Goal: Transaction & Acquisition: Purchase product/service

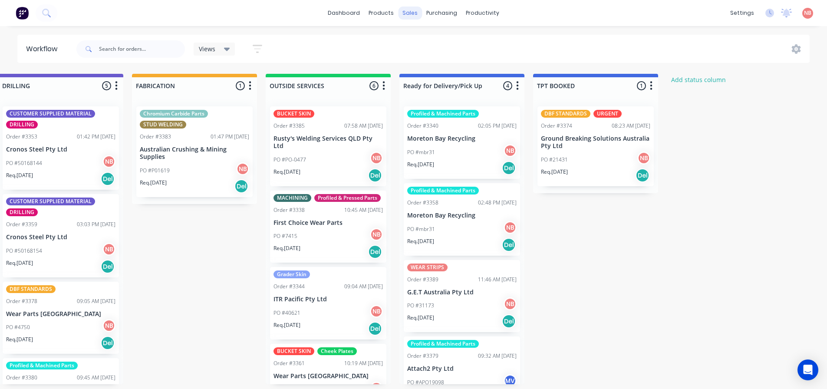
scroll to position [135, 0]
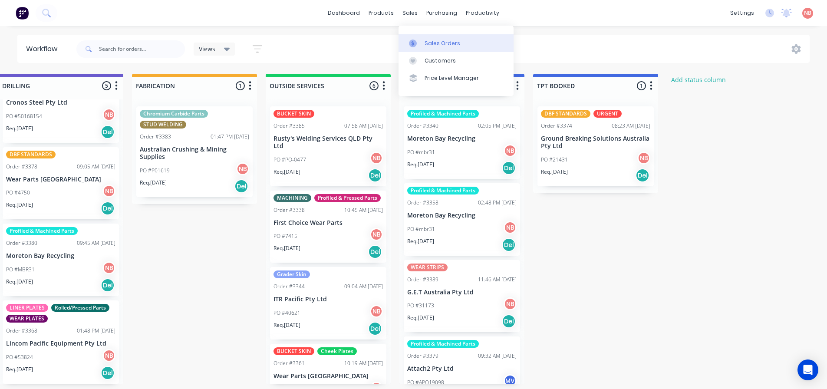
click at [422, 36] on link "Sales Orders" at bounding box center [456, 42] width 115 height 17
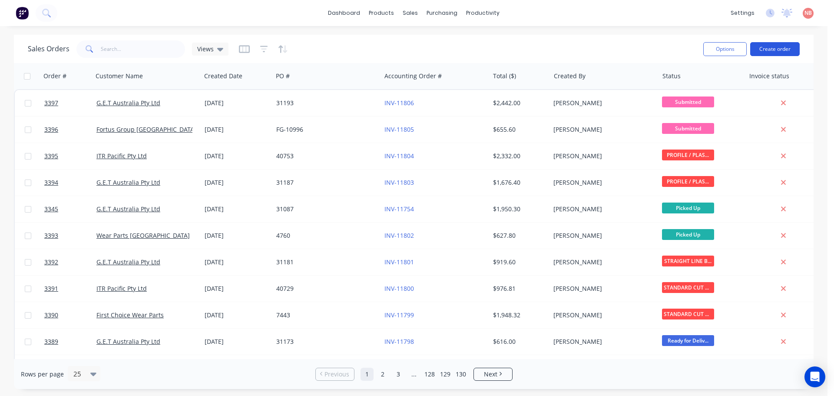
click at [767, 49] on button "Create order" at bounding box center [774, 49] width 49 height 14
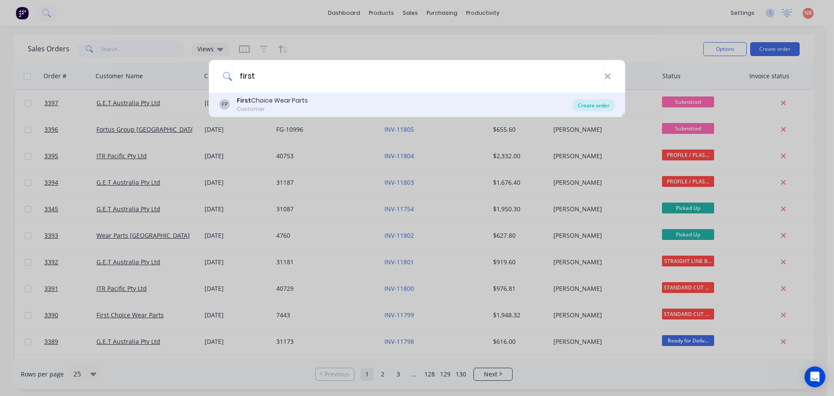
type input "first"
click at [594, 103] on div "Create order" at bounding box center [593, 105] width 42 height 12
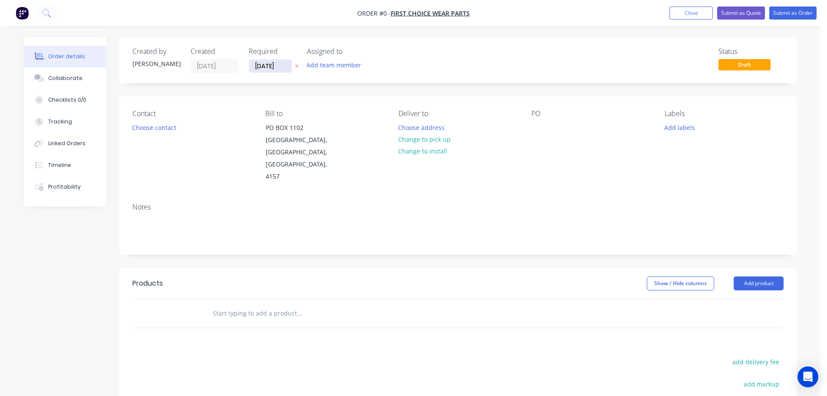
click at [265, 65] on input "[DATE]" at bounding box center [270, 65] width 43 height 13
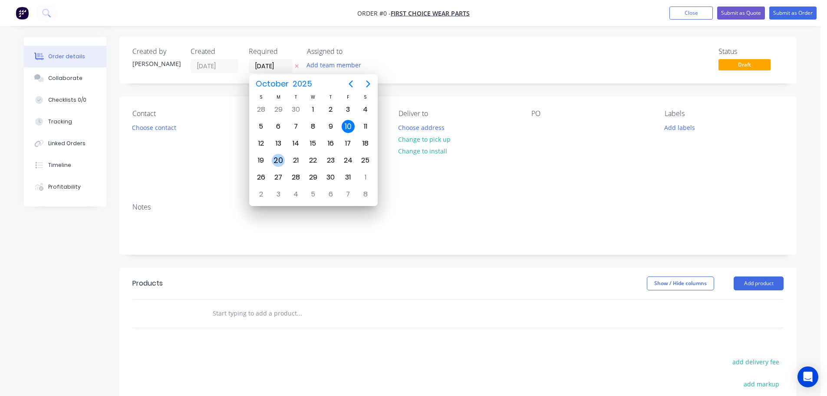
click at [272, 165] on div "20" at bounding box center [278, 160] width 17 height 16
type input "[DATE]"
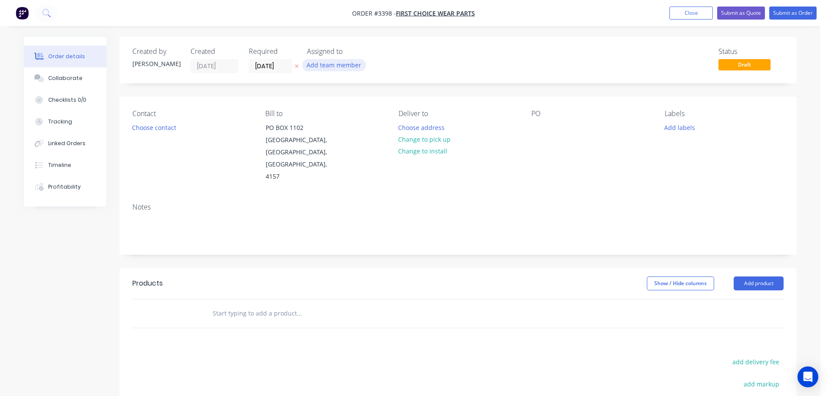
click at [324, 69] on button "Add team member" at bounding box center [334, 65] width 64 height 12
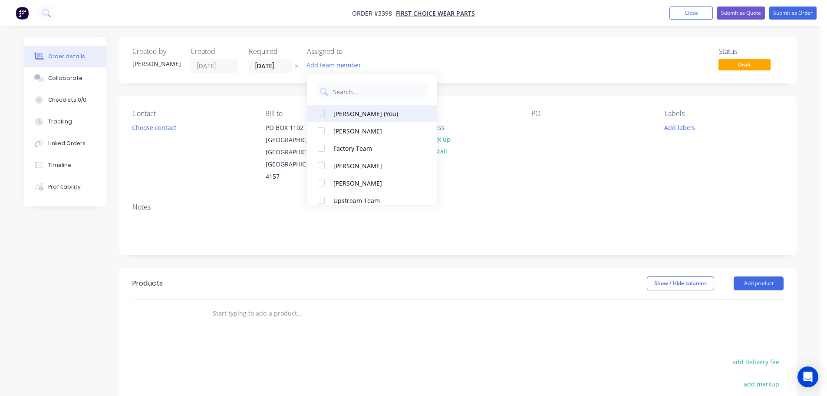
click at [342, 111] on div "Naomi Badrick (You)" at bounding box center [376, 113] width 87 height 9
click at [144, 131] on button "Choose contact" at bounding box center [154, 127] width 53 height 12
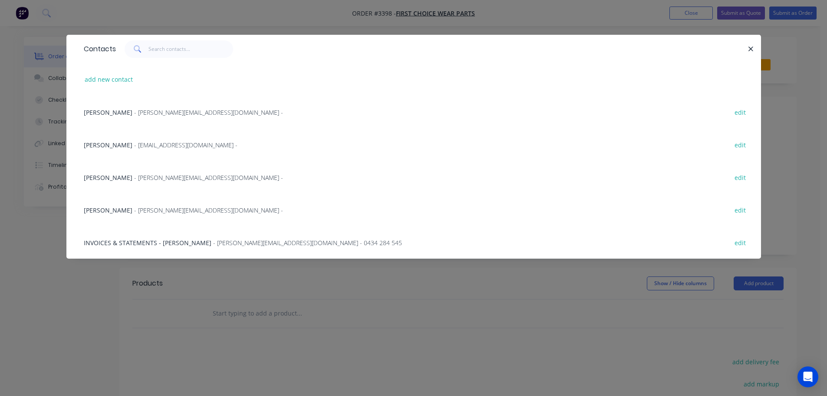
click at [162, 112] on span "- michael@firstchoicewearparts.com -" at bounding box center [208, 112] width 149 height 8
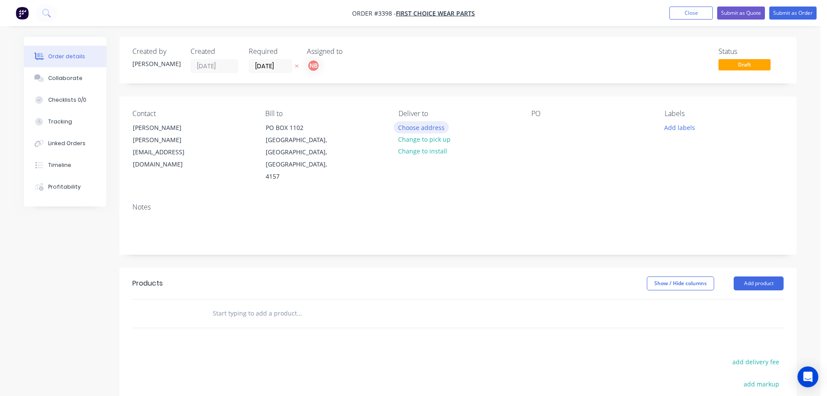
click at [417, 123] on button "Choose address" at bounding box center [422, 127] width 56 height 12
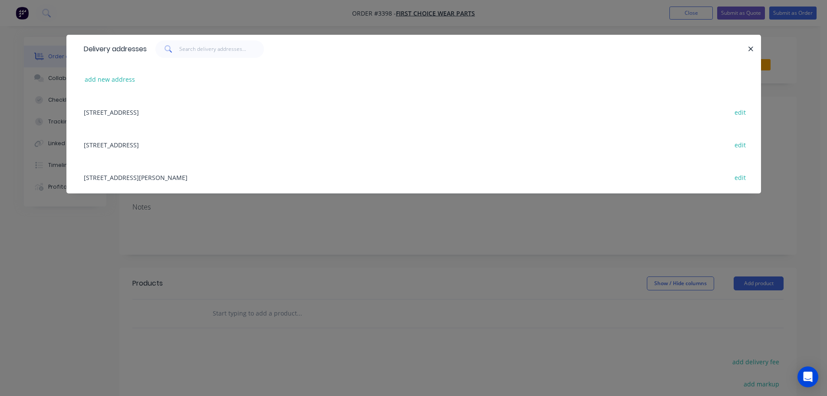
click at [145, 181] on div "Unit 2, 42 Smith Street, Capalaba, Queensland, Australia, 4157 edit" at bounding box center [413, 177] width 669 height 33
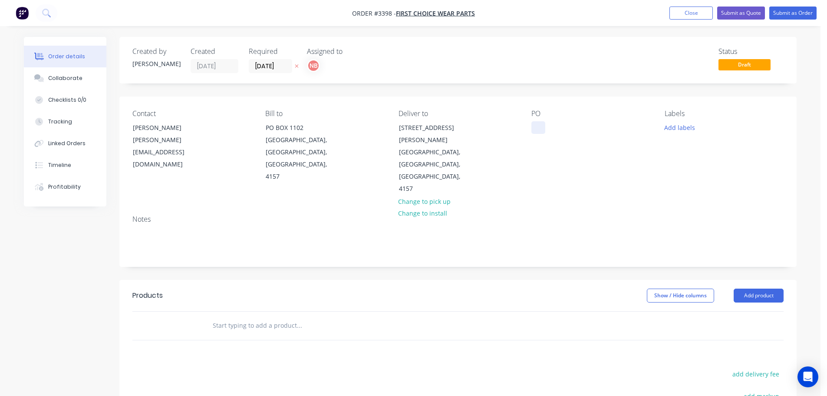
click at [538, 125] on div at bounding box center [538, 127] width 14 height 13
click at [691, 130] on button "Add labels" at bounding box center [680, 127] width 40 height 12
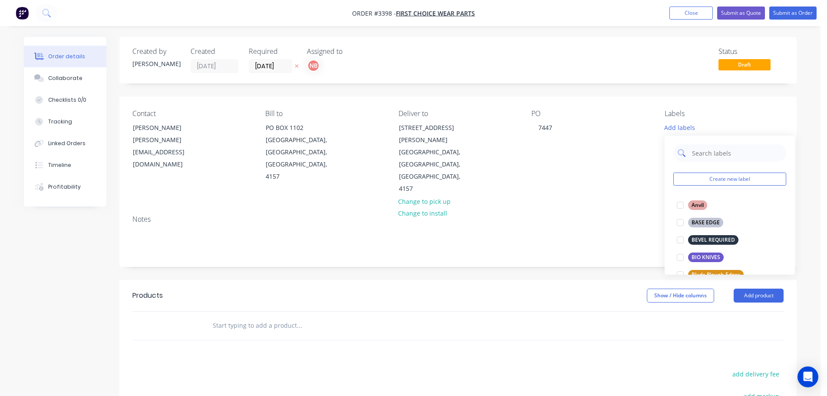
click at [712, 152] on input "text" at bounding box center [736, 152] width 91 height 17
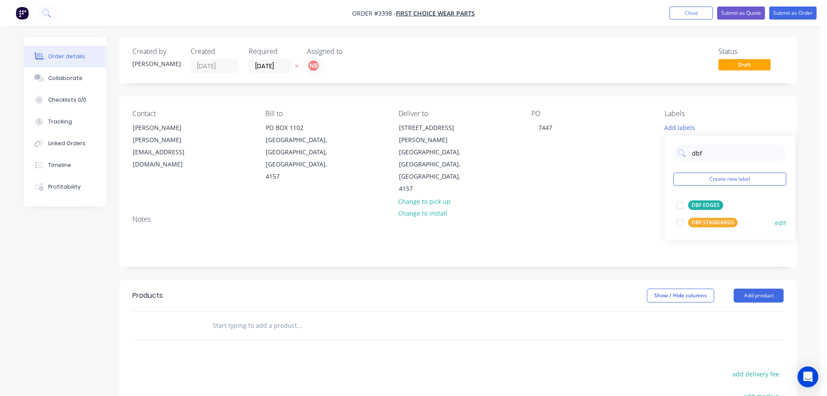
click at [707, 221] on div "DBF STANDARDS" at bounding box center [712, 223] width 49 height 10
click at [711, 151] on input "dbf" at bounding box center [736, 148] width 91 height 17
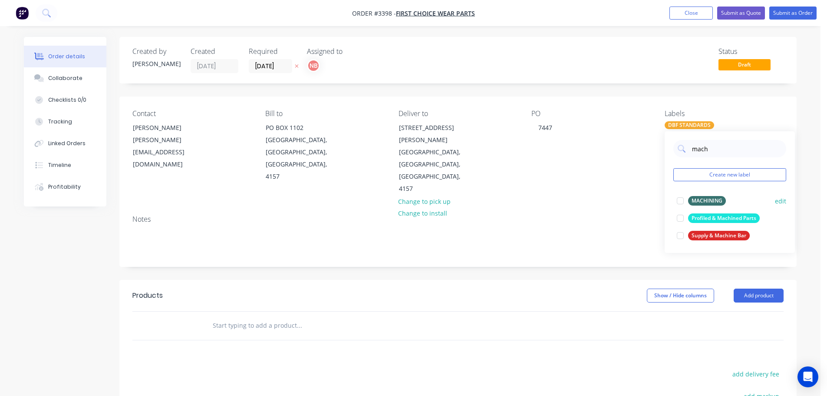
type input "mach"
click at [698, 193] on div "MACHINING edit" at bounding box center [729, 200] width 113 height 17
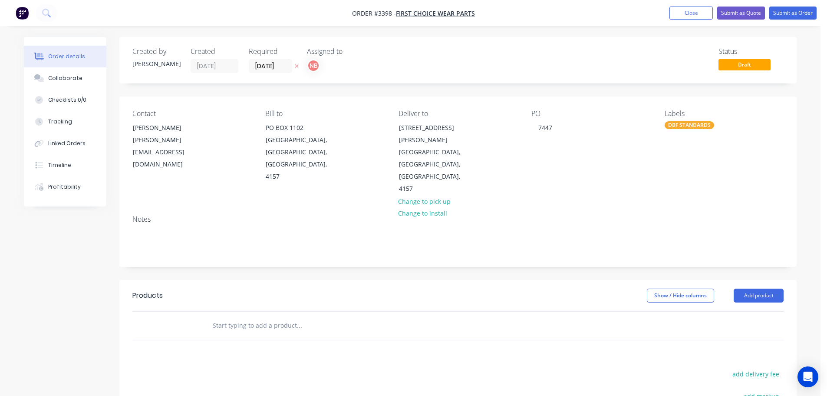
click at [581, 280] on header "Products Show / Hide columns Add product" at bounding box center [457, 295] width 677 height 31
click at [696, 125] on div "DBF STANDARDS" at bounding box center [689, 125] width 49 height 8
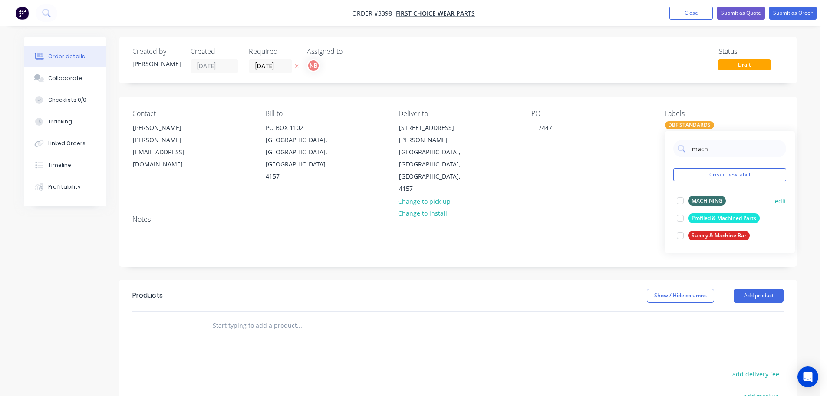
click at [680, 202] on div at bounding box center [680, 200] width 17 height 17
click at [611, 280] on header "Products Show / Hide columns Add product" at bounding box center [457, 295] width 677 height 31
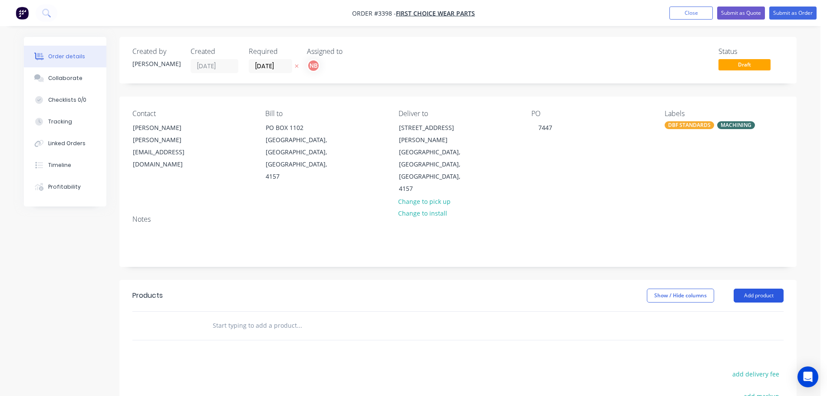
click at [756, 288] on button "Add product" at bounding box center [759, 295] width 50 height 14
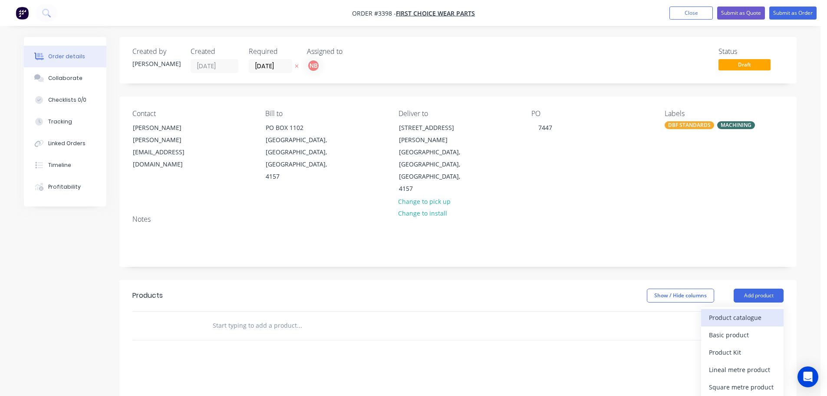
click at [746, 311] on div "Product catalogue" at bounding box center [742, 317] width 67 height 13
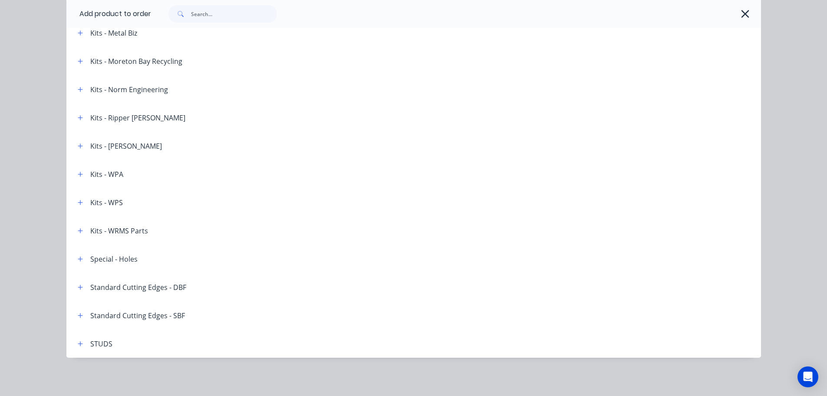
scroll to position [142, 0]
click at [75, 286] on button "button" at bounding box center [80, 286] width 11 height 11
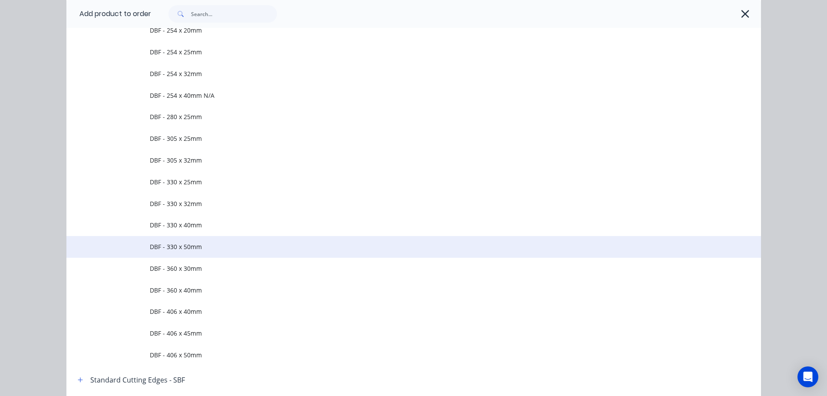
scroll to position [1652, 0]
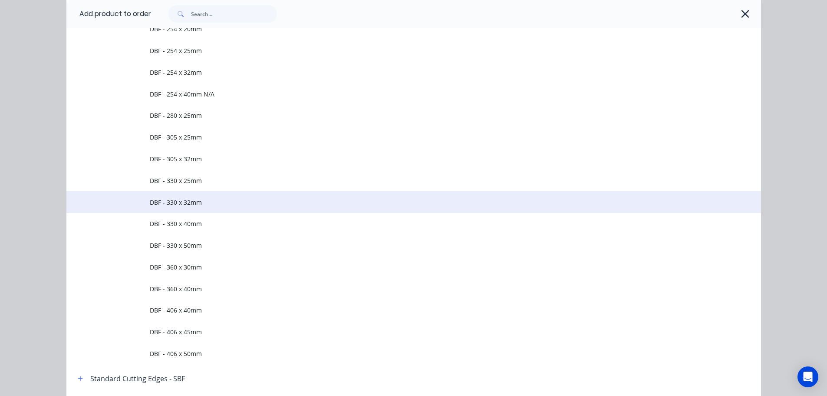
click at [193, 209] on td "DBF - 330 x 32mm" at bounding box center [455, 202] width 611 height 22
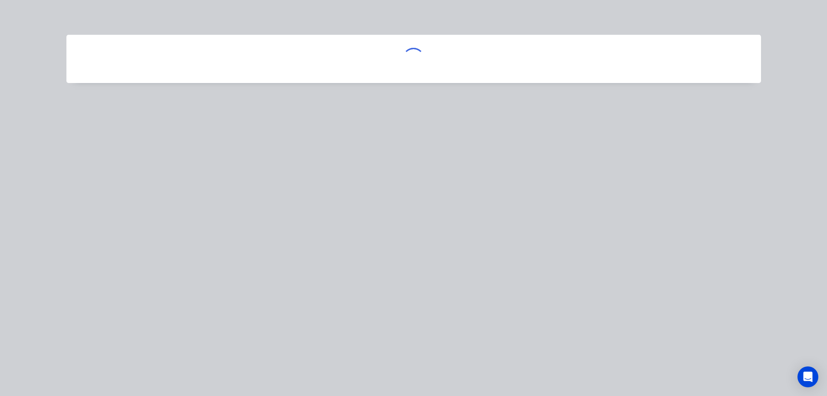
scroll to position [0, 0]
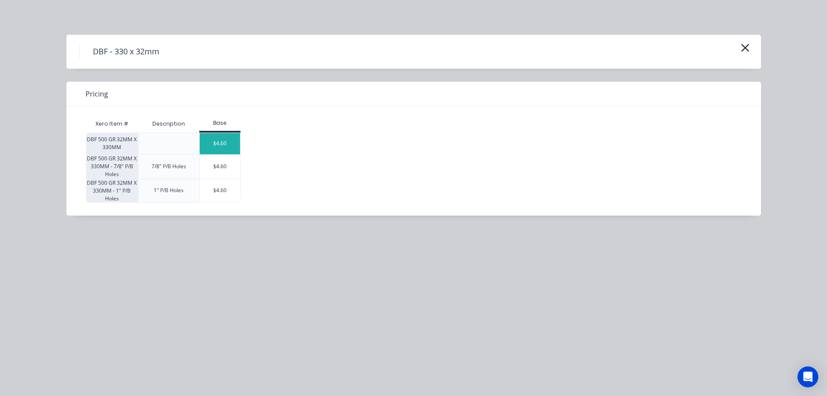
click at [219, 144] on div "$4.60" at bounding box center [220, 143] width 41 height 21
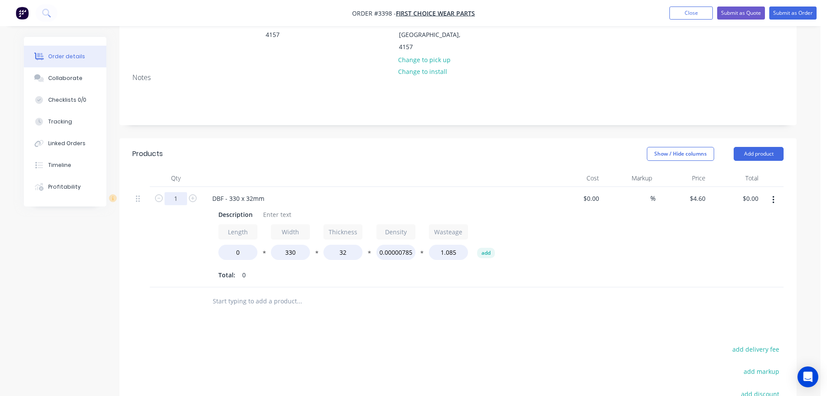
click at [181, 192] on input "1" at bounding box center [176, 198] width 23 height 13
type input "3"
drag, startPoint x: 217, startPoint y: 127, endPoint x: 218, endPoint y: 133, distance: 5.8
click at [218, 138] on header "Products Show / Hide columns Add product" at bounding box center [457, 153] width 677 height 31
click at [228, 208] on div "Description" at bounding box center [235, 214] width 41 height 13
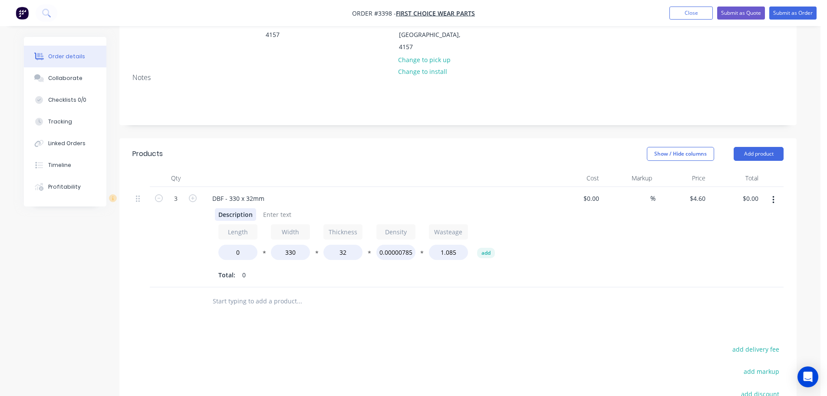
click at [227, 208] on div "Description" at bounding box center [235, 214] width 41 height 13
click at [225, 208] on div "Description" at bounding box center [235, 214] width 41 height 13
click at [225, 208] on div "Description30" at bounding box center [239, 214] width 48 height 13
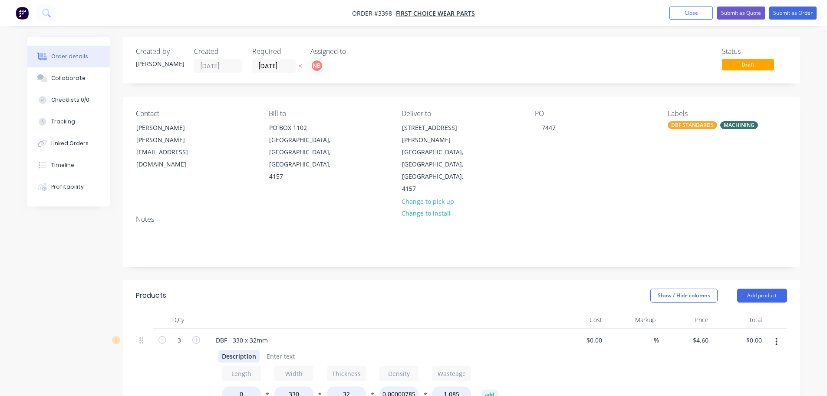
click at [235, 350] on div "Description" at bounding box center [238, 356] width 41 height 13
click at [234, 350] on div "Description" at bounding box center [238, 356] width 41 height 13
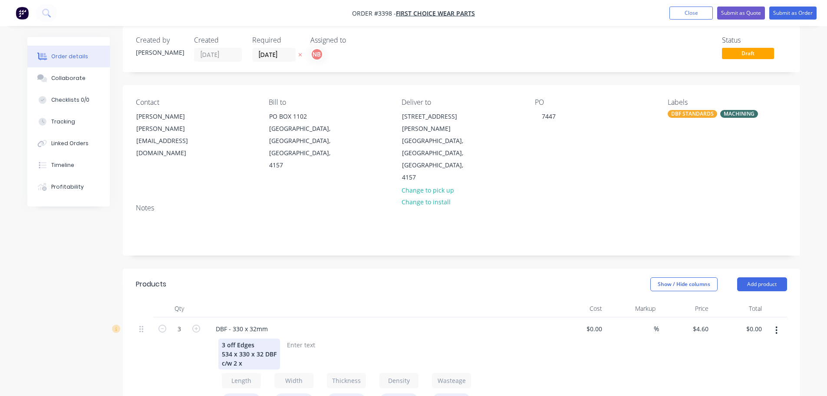
scroll to position [43, 0]
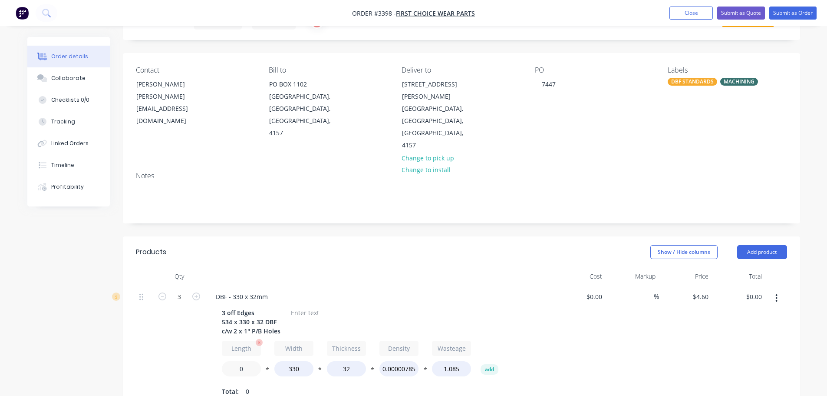
click at [233, 361] on input "0" at bounding box center [241, 368] width 39 height 15
type input "534"
type input "$662.40"
click at [306, 306] on div at bounding box center [304, 312] width 35 height 13
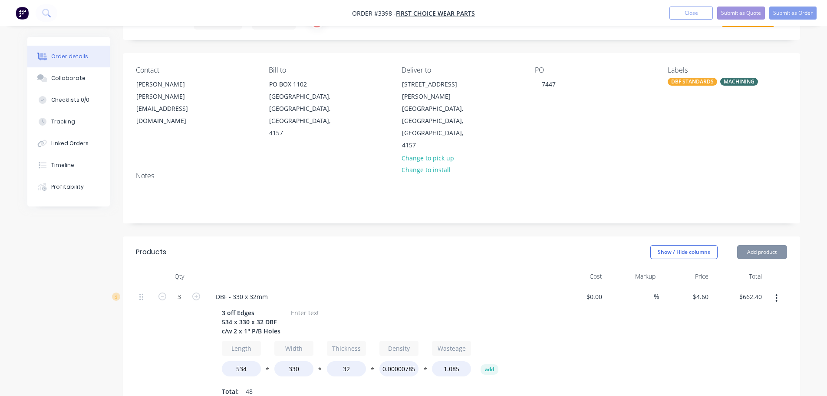
click at [306, 306] on div at bounding box center [304, 312] width 35 height 13
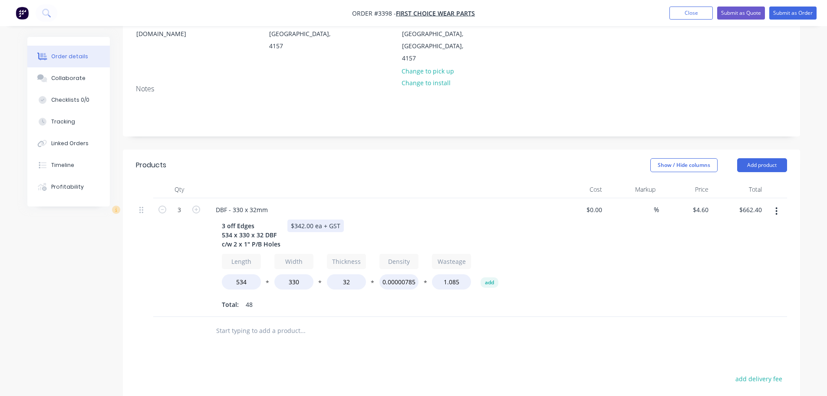
scroll to position [174, 0]
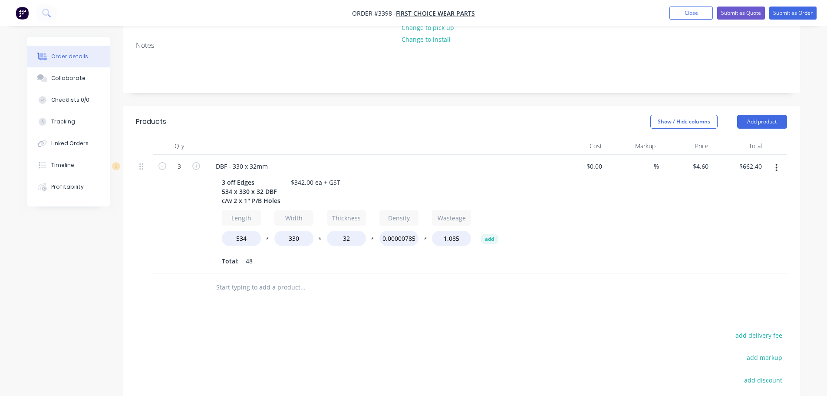
click at [775, 160] on button "button" at bounding box center [776, 168] width 20 height 16
click at [719, 201] on div "Duplicate" at bounding box center [745, 207] width 67 height 13
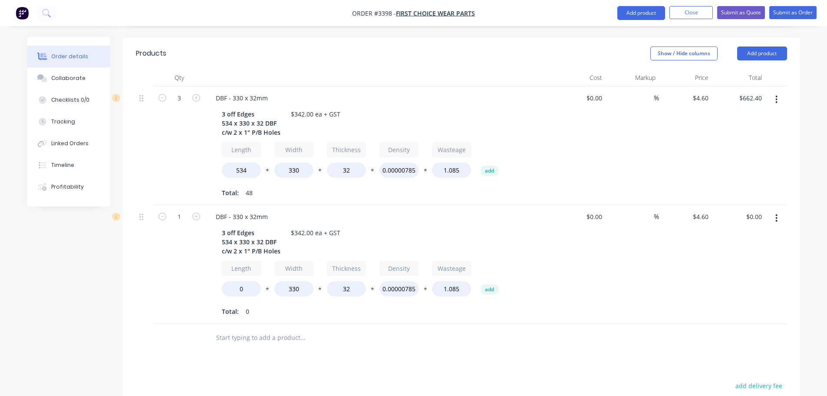
scroll to position [261, 0]
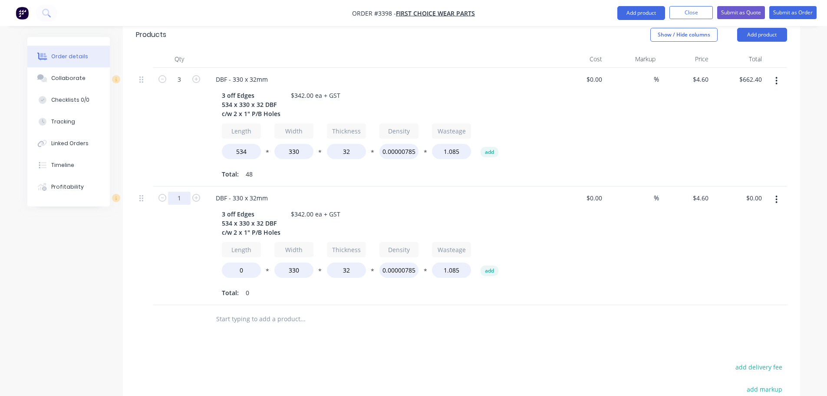
click at [180, 191] on input "1" at bounding box center [179, 197] width 23 height 13
type input "2"
click at [185, 142] on div "3" at bounding box center [179, 127] width 52 height 119
drag, startPoint x: 224, startPoint y: 178, endPoint x: 218, endPoint y: 177, distance: 6.1
click at [218, 208] on div "3 off Edges 534 x 330 x 32 DBF c/w 2 x 1" P/B Holes" at bounding box center [251, 223] width 66 height 31
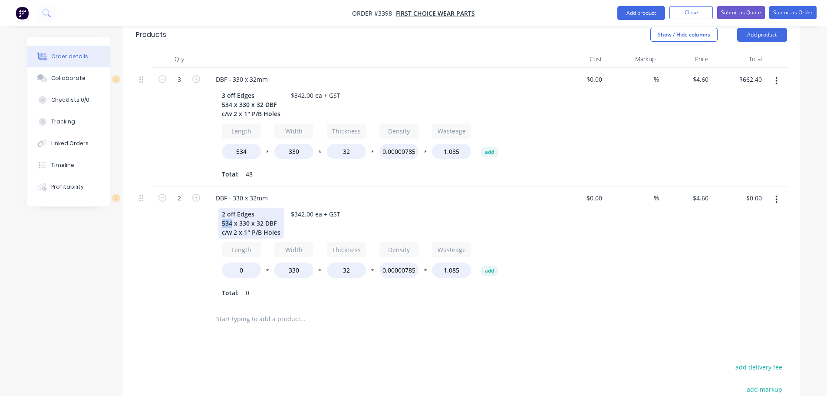
drag, startPoint x: 232, startPoint y: 187, endPoint x: 217, endPoint y: 187, distance: 15.2
click at [217, 206] on div "2 off Edges 534 x 330 x 32 DBF c/w 2 x 1" P/B Holes $342.00 ea + GST Length 0 *…" at bounding box center [379, 252] width 340 height 93
click at [233, 262] on input "0" at bounding box center [241, 269] width 39 height 15
click at [235, 262] on input "0" at bounding box center [241, 269] width 39 height 15
type input "571"
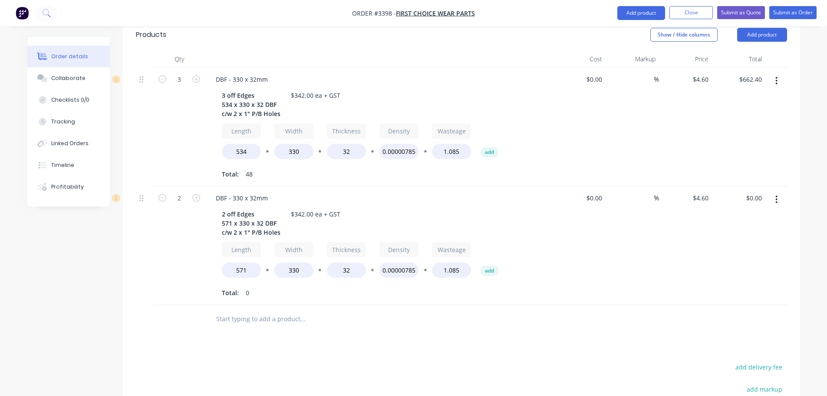
type input "$469.20"
click at [302, 286] on div "Total: 0" at bounding box center [379, 292] width 314 height 13
drag, startPoint x: 307, startPoint y: 176, endPoint x: 294, endPoint y: 176, distance: 13.5
click at [294, 208] on div "$342.00 ea + GST" at bounding box center [315, 214] width 56 height 13
click at [477, 208] on div "2 off Edges 571 x 330 x 32 DBF c/w 2 x 1" P/B Holes $363.60 ea + GST" at bounding box center [377, 223] width 318 height 31
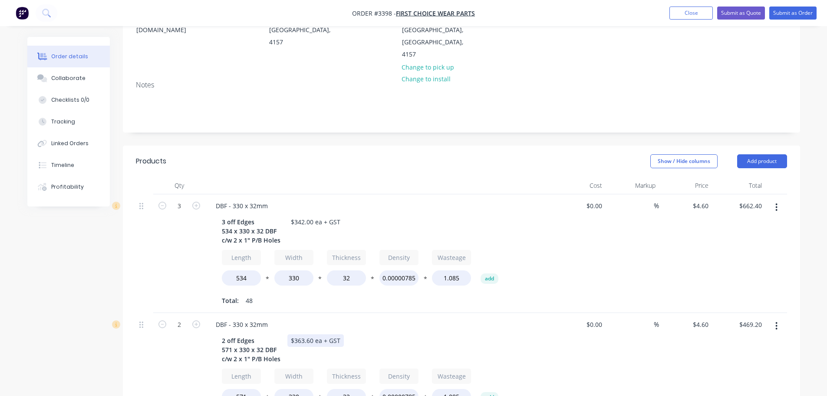
scroll to position [130, 0]
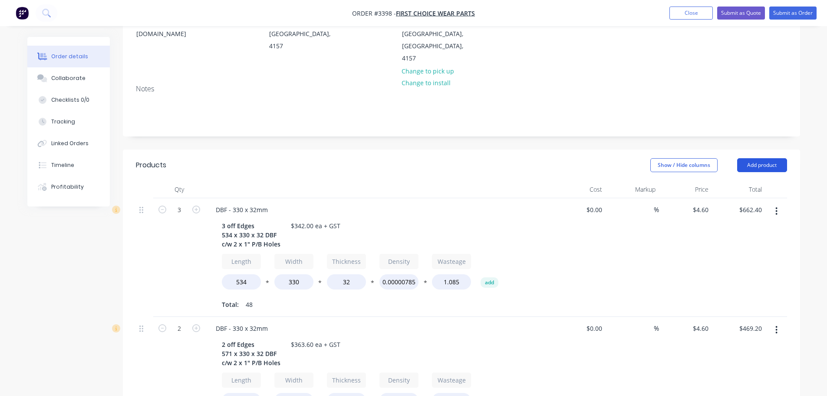
click at [755, 158] on button "Add product" at bounding box center [762, 165] width 50 height 14
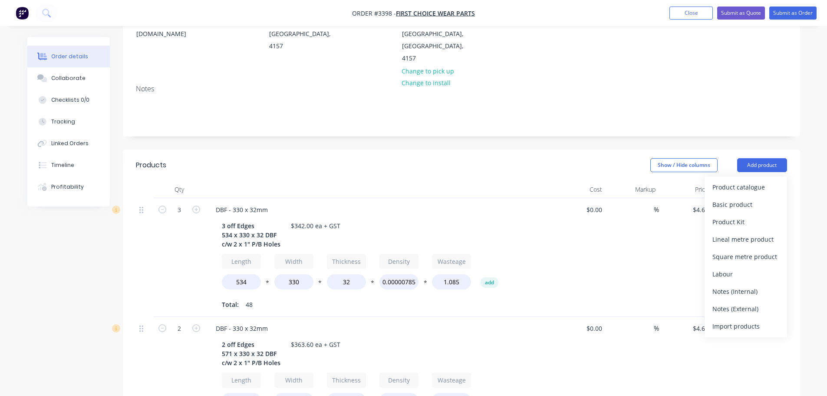
click at [748, 176] on div "Product catalogue Basic product Product Kit Lineal metre product Square metre p…" at bounding box center [746, 256] width 82 height 161
click at [746, 181] on div "Product catalogue" at bounding box center [745, 187] width 67 height 13
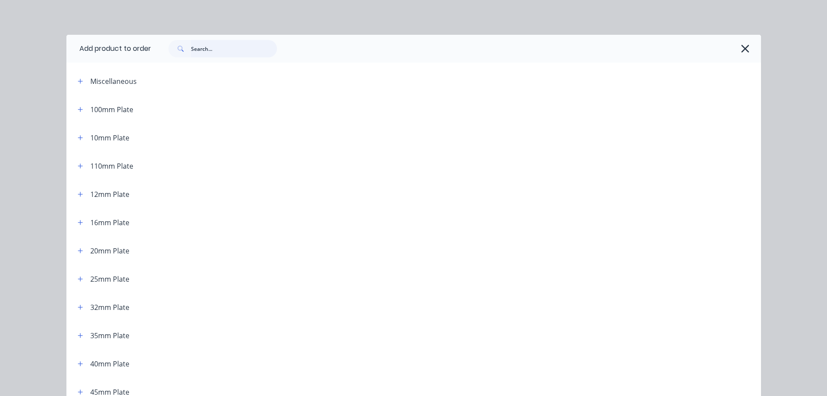
click at [210, 50] on input "text" at bounding box center [234, 48] width 86 height 17
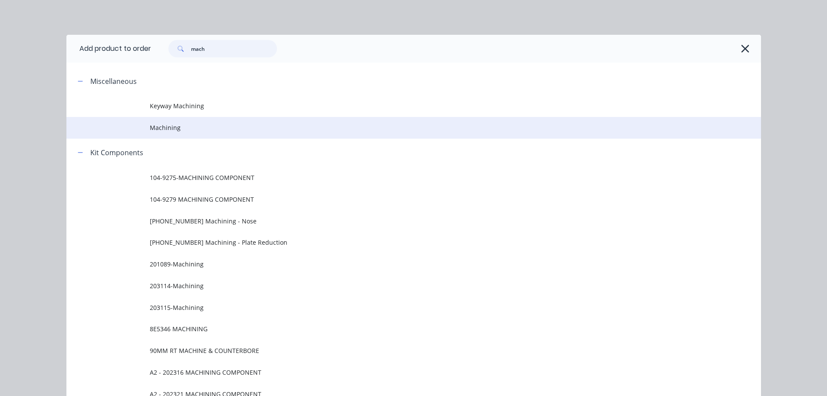
type input "mach"
click at [174, 128] on span "Machining" at bounding box center [394, 127] width 489 height 9
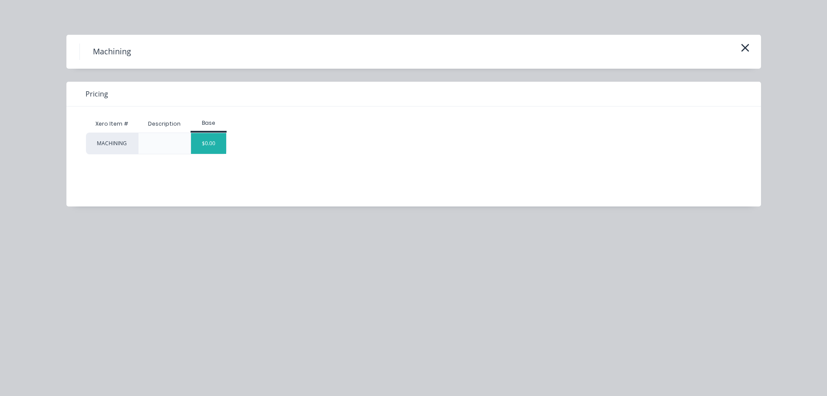
click at [211, 152] on div "$0.00" at bounding box center [208, 143] width 35 height 21
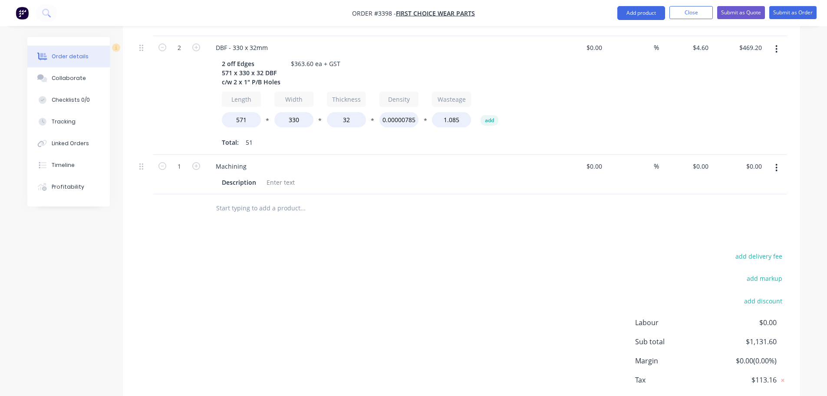
scroll to position [422, 0]
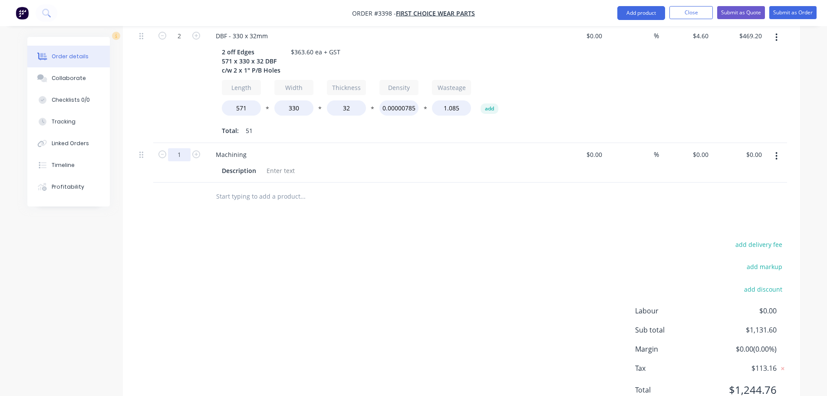
click at [178, 148] on input "1" at bounding box center [179, 154] width 23 height 13
type input "10"
click at [231, 148] on div "Machining" at bounding box center [231, 154] width 45 height 13
click at [244, 148] on div "Machining" at bounding box center [231, 154] width 45 height 13
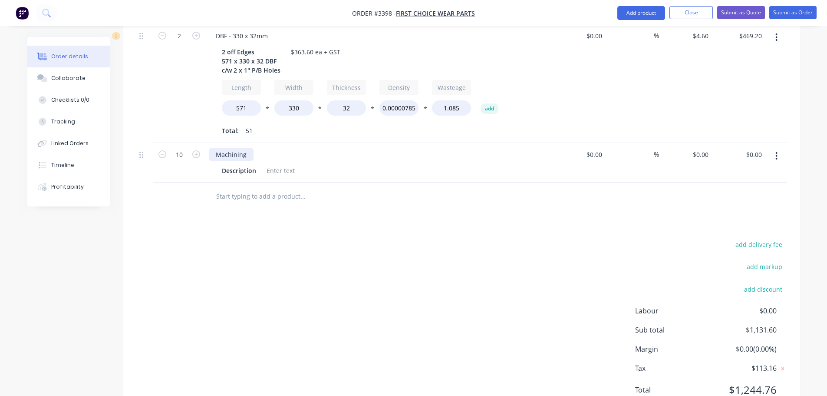
click at [244, 148] on div "Machining" at bounding box center [231, 154] width 45 height 13
click at [236, 148] on div "60mm Tapered Cone" at bounding box center [246, 154] width 74 height 13
click at [250, 164] on div "Description" at bounding box center [238, 170] width 41 height 13
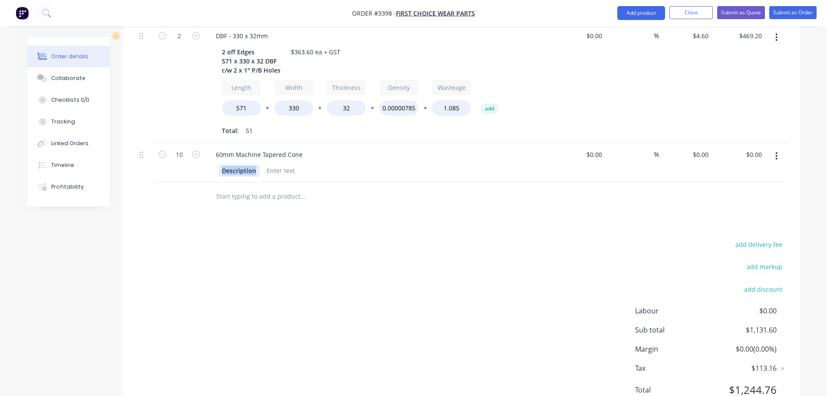
click at [251, 164] on div "Description" at bounding box center [238, 170] width 41 height 13
click at [270, 164] on div at bounding box center [377, 170] width 318 height 13
click at [262, 164] on div at bounding box center [252, 170] width 35 height 13
click at [702, 148] on div "0 $0.00" at bounding box center [700, 154] width 23 height 13
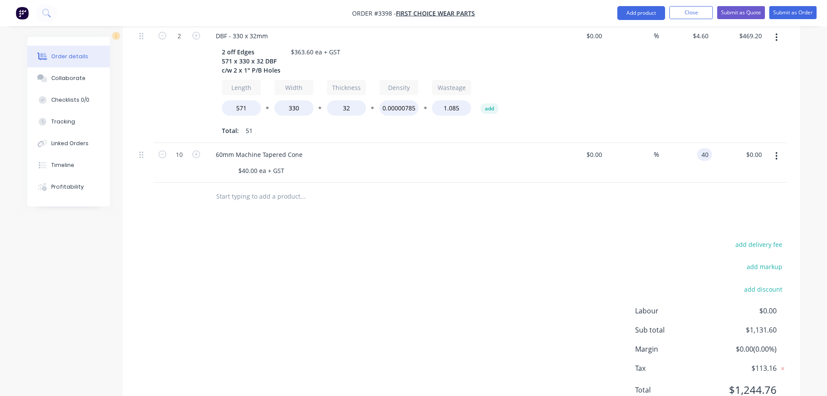
type input "$40.00"
type input "$400.00"
click at [685, 182] on div at bounding box center [461, 196] width 651 height 28
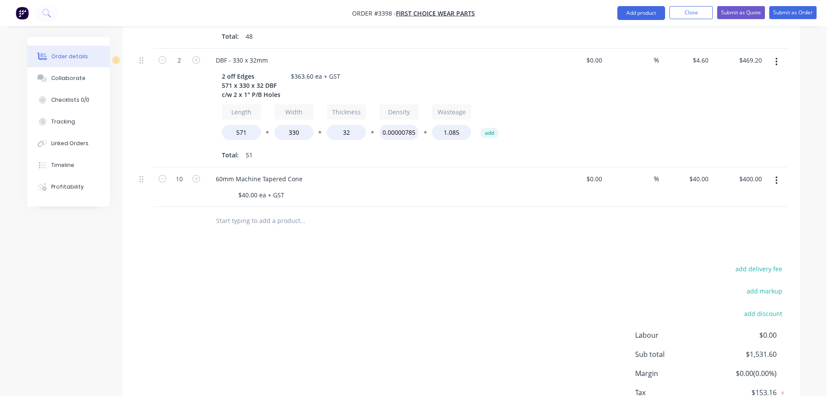
scroll to position [379, 0]
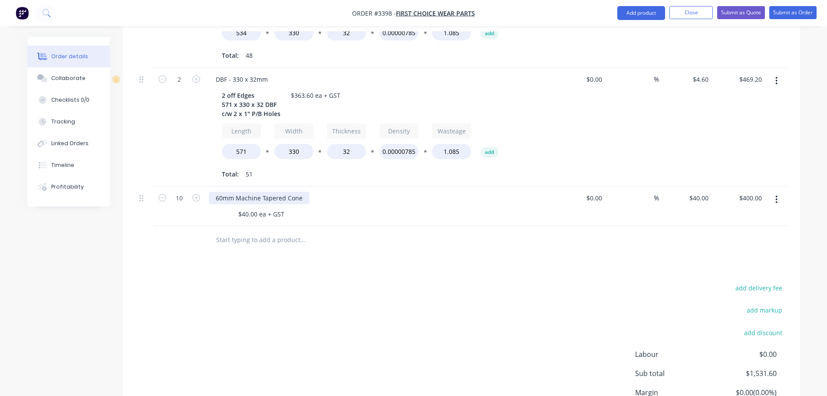
click at [300, 191] on div "60mm Machine Tapered Cone" at bounding box center [259, 197] width 101 height 13
click at [200, 226] on div at bounding box center [179, 240] width 52 height 28
click at [227, 208] on div at bounding box center [224, 214] width 13 height 13
click at [406, 282] on div "add delivery fee add markup add discount Labour $0.00 Sub total $1,531.60 Margi…" at bounding box center [461, 366] width 651 height 168
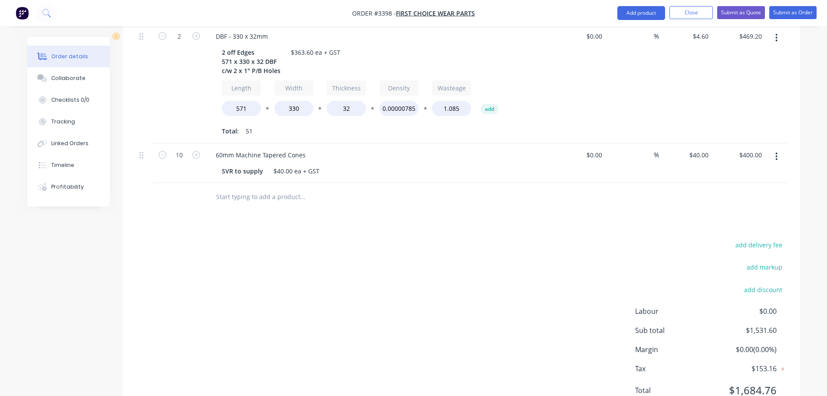
scroll to position [422, 0]
click at [86, 75] on button "Collaborate" at bounding box center [68, 78] width 82 height 22
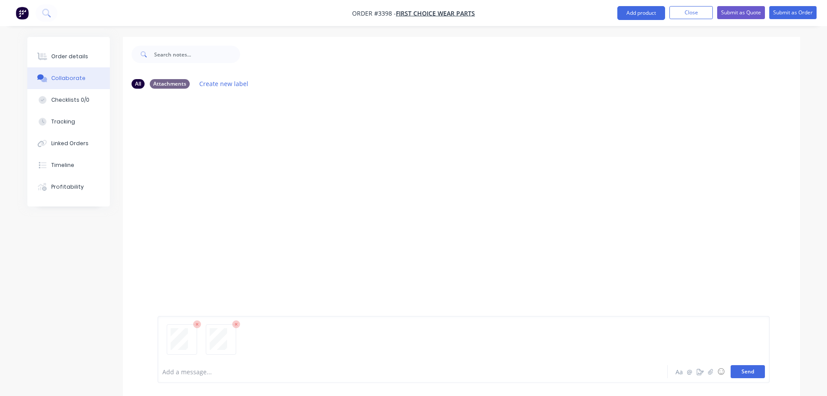
click at [739, 370] on button "Send" at bounding box center [748, 371] width 34 height 13
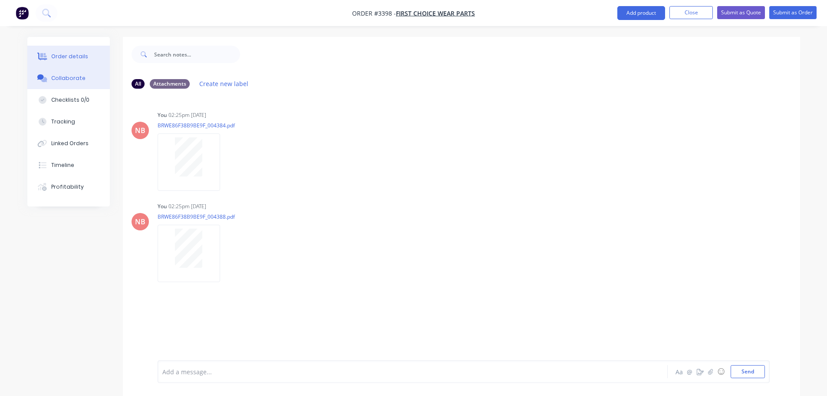
click at [47, 55] on div at bounding box center [42, 57] width 13 height 8
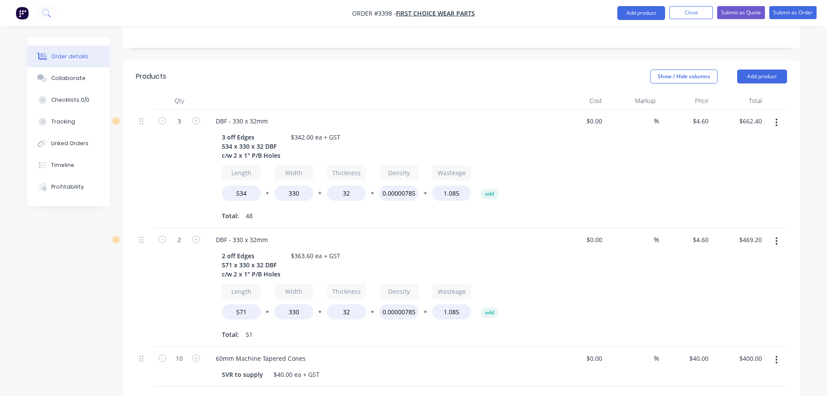
scroll to position [174, 0]
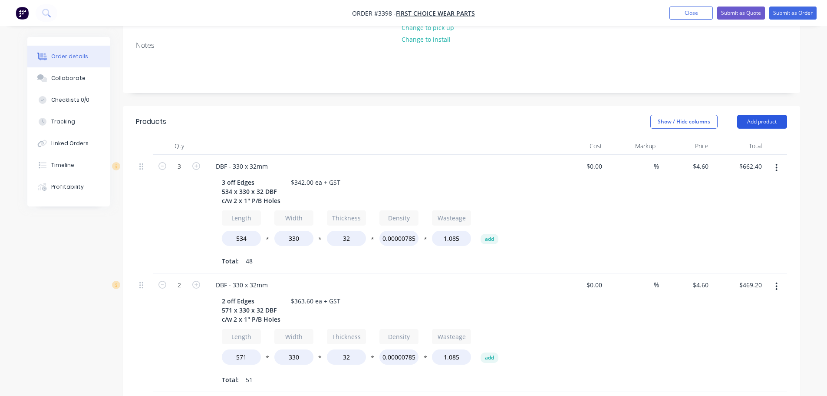
click at [758, 115] on button "Add product" at bounding box center [762, 122] width 50 height 14
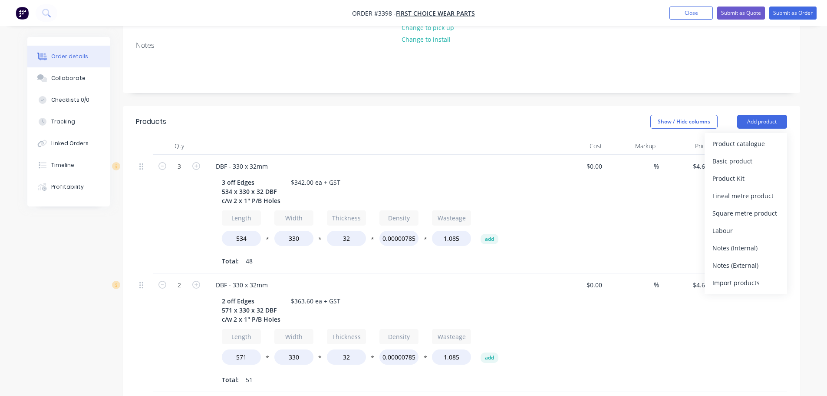
click at [741, 137] on div "Product catalogue" at bounding box center [745, 143] width 67 height 13
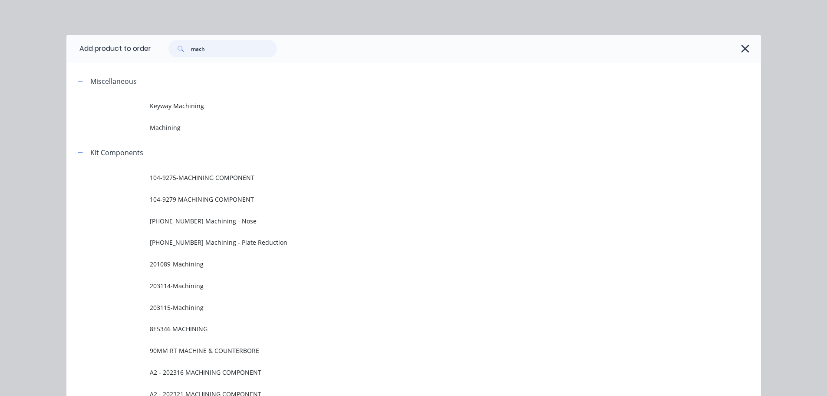
drag, startPoint x: 218, startPoint y: 49, endPoint x: 145, endPoint y: 60, distance: 74.2
click at [145, 60] on header "Add product to order mach" at bounding box center [413, 49] width 695 height 28
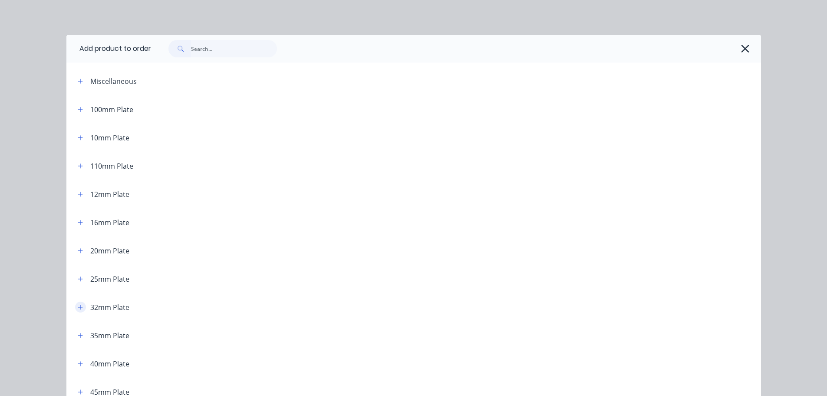
click at [78, 307] on icon "button" at bounding box center [80, 307] width 5 height 6
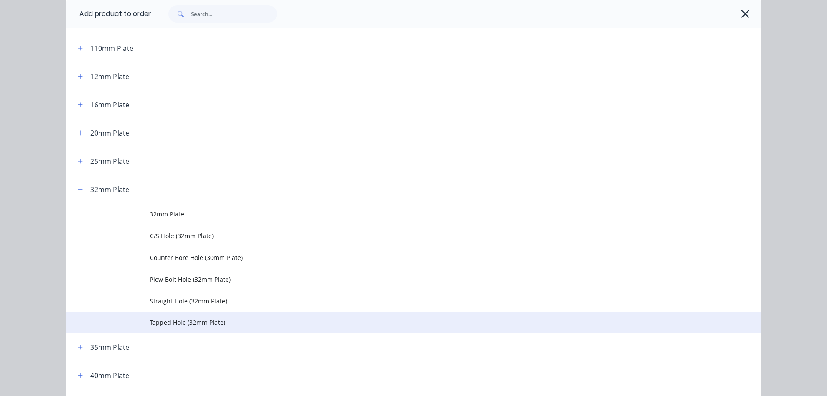
scroll to position [130, 0]
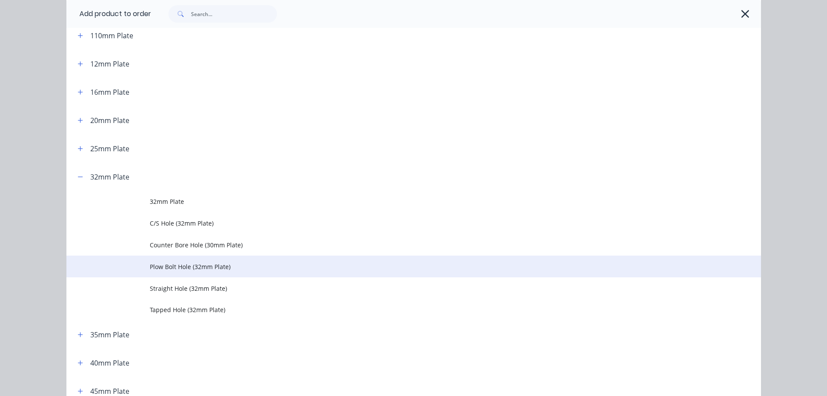
click at [158, 270] on span "Plow Bolt Hole (32mm Plate)" at bounding box center [394, 266] width 489 height 9
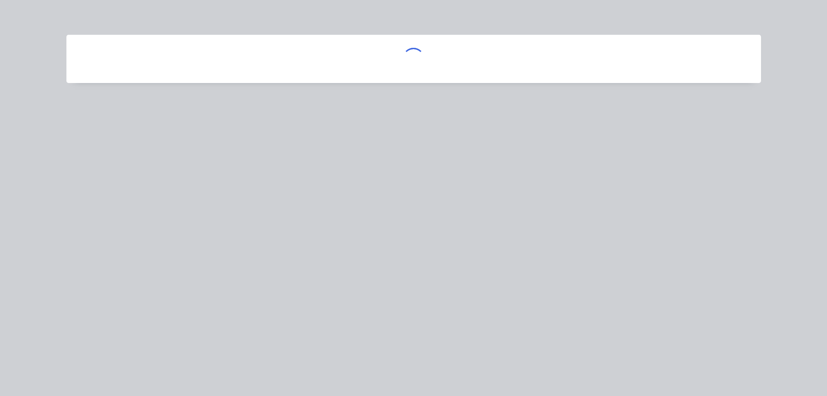
scroll to position [0, 0]
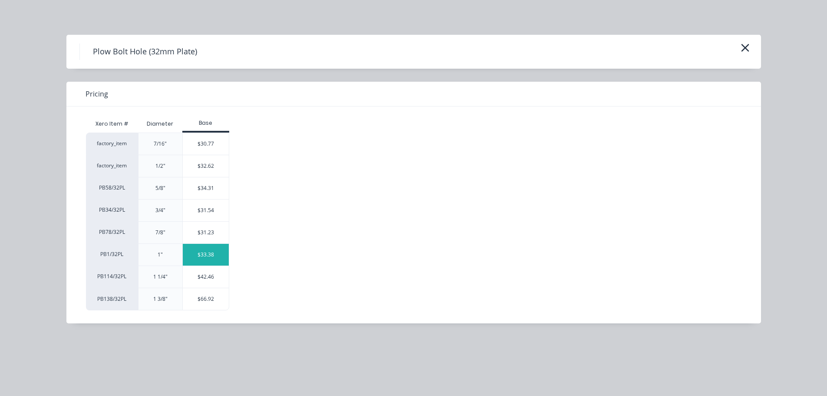
click at [193, 249] on div "$33.38" at bounding box center [206, 255] width 46 height 22
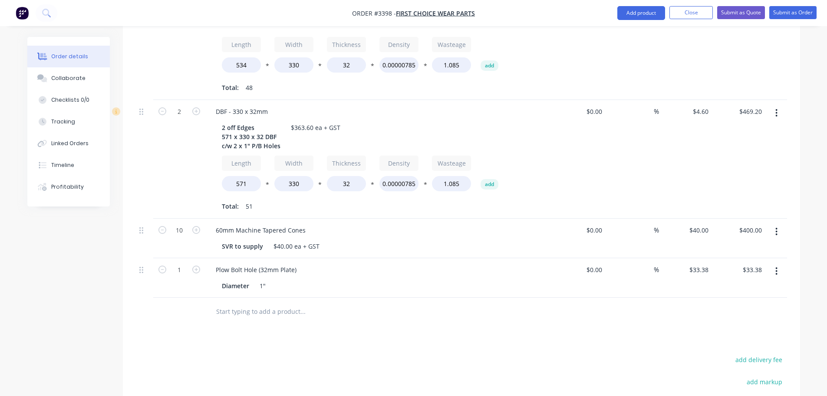
scroll to position [347, 0]
click at [185, 263] on input "1" at bounding box center [179, 269] width 23 height 13
type input "10"
type input "$333.80"
click at [199, 307] on div "Products Show / Hide columns Add product Qty Cost Markup Price Total 3 DBF - 33…" at bounding box center [461, 232] width 677 height 601
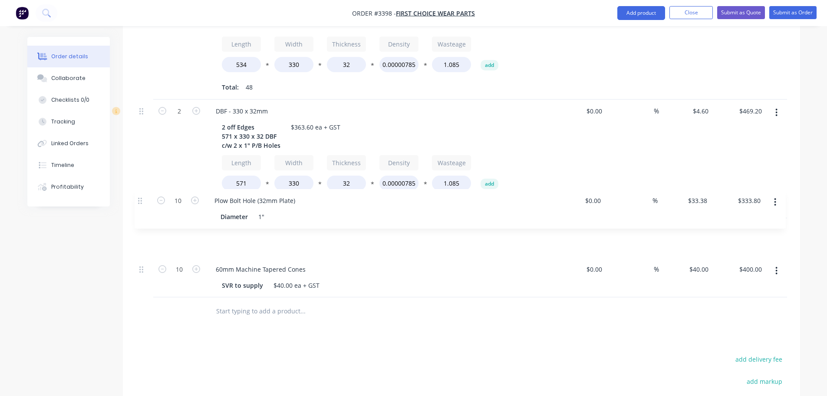
drag, startPoint x: 145, startPoint y: 232, endPoint x: 143, endPoint y: 198, distance: 34.8
click at [143, 198] on div "3 DBF - 330 x 32mm 3 off Edges 534 x 330 x 32 DBF c/w 2 x 1" P/B Holes $342.00 …" at bounding box center [461, 139] width 651 height 316
click at [655, 11] on button "Add product" at bounding box center [641, 13] width 48 height 14
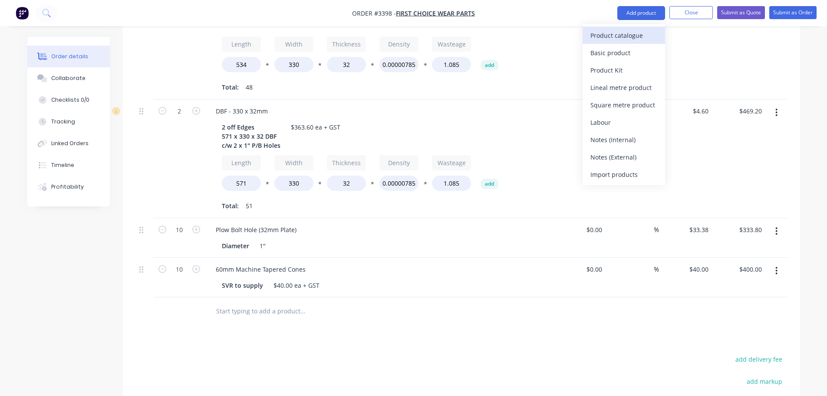
click at [641, 32] on div "Product catalogue" at bounding box center [623, 35] width 67 height 13
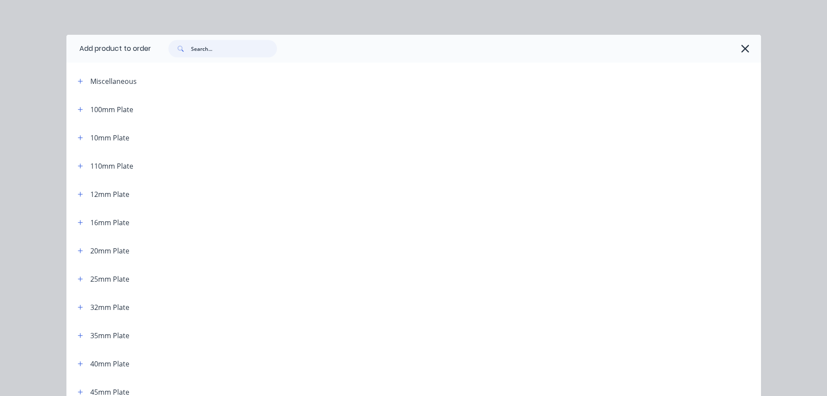
click at [252, 47] on input "text" at bounding box center [234, 48] width 86 height 17
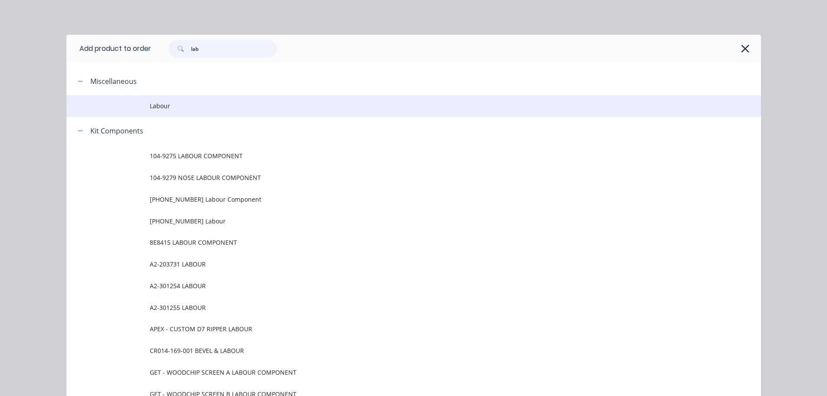
type input "lab"
click at [169, 111] on td "Labour" at bounding box center [455, 106] width 611 height 22
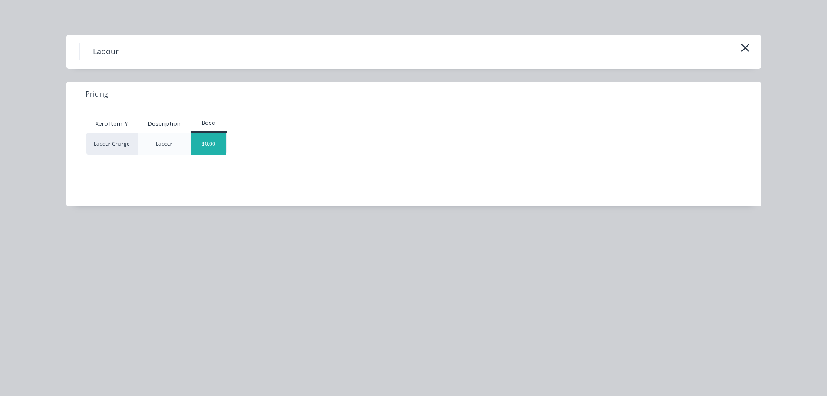
drag, startPoint x: 204, startPoint y: 138, endPoint x: 325, endPoint y: 162, distance: 123.0
click at [205, 138] on div "$0.00" at bounding box center [208, 144] width 35 height 22
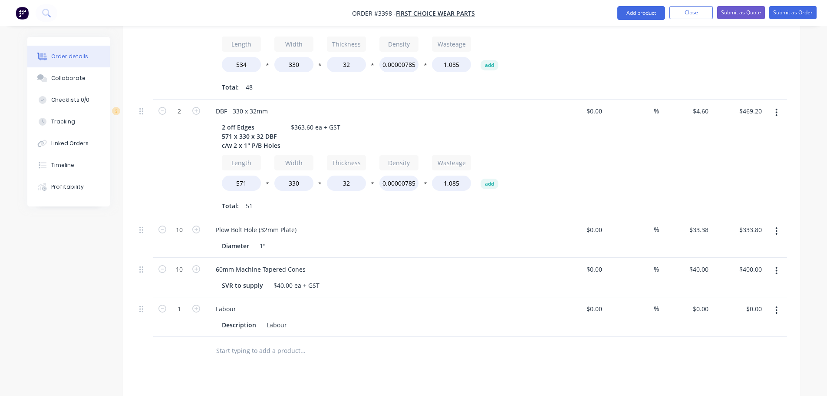
scroll to position [501, 0]
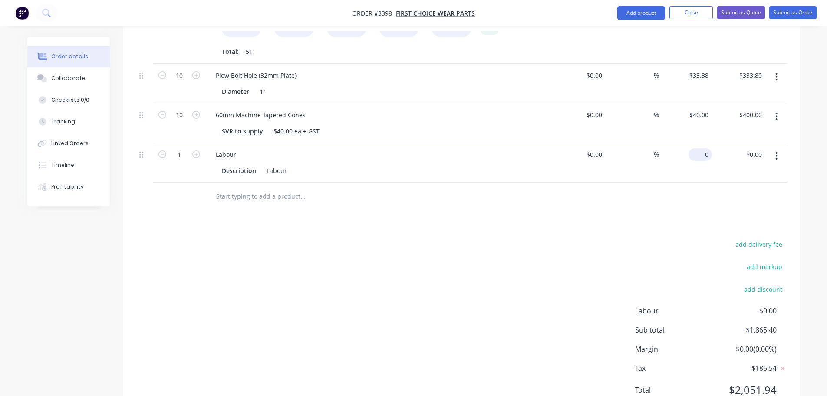
click at [699, 148] on div "0 $0.00" at bounding box center [700, 154] width 23 height 13
type input "$287.80"
click at [495, 330] on div "add delivery fee add markup add discount Labour $0.00 Sub total $1,865.40 Margi…" at bounding box center [461, 322] width 651 height 168
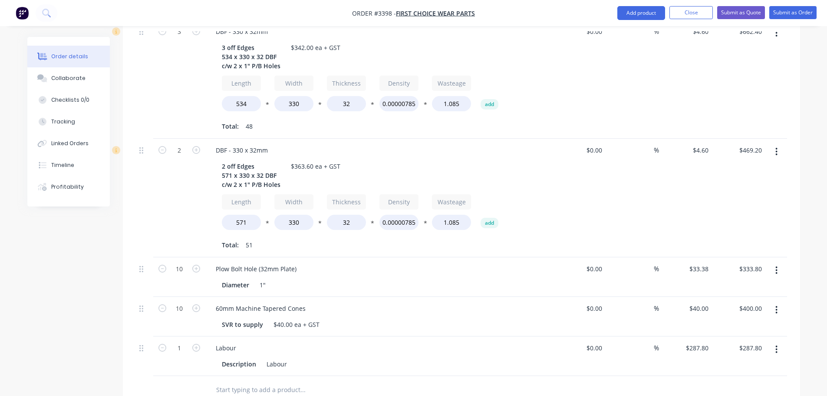
scroll to position [328, 0]
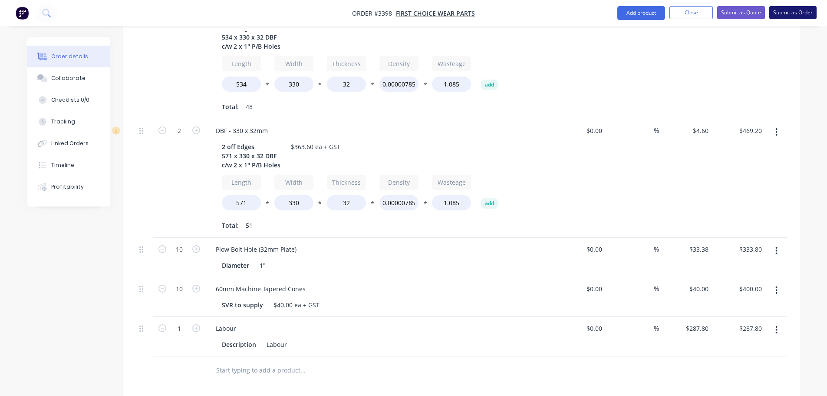
click at [772, 11] on button "Submit as Order" at bounding box center [792, 12] width 47 height 13
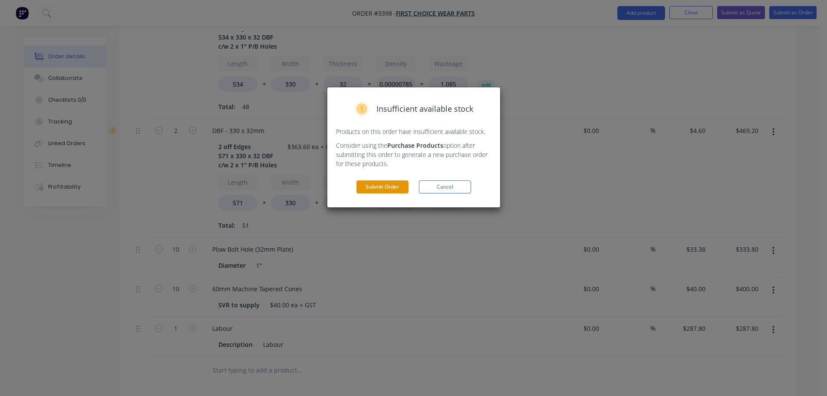
click at [390, 187] on button "Submit Order" at bounding box center [382, 186] width 52 height 13
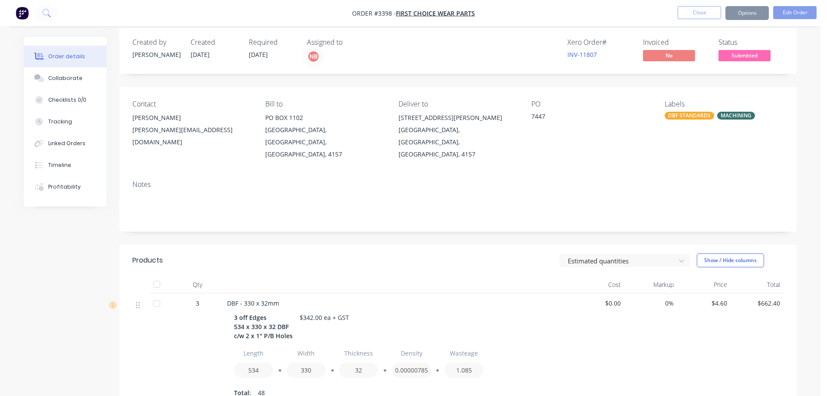
scroll to position [0, 0]
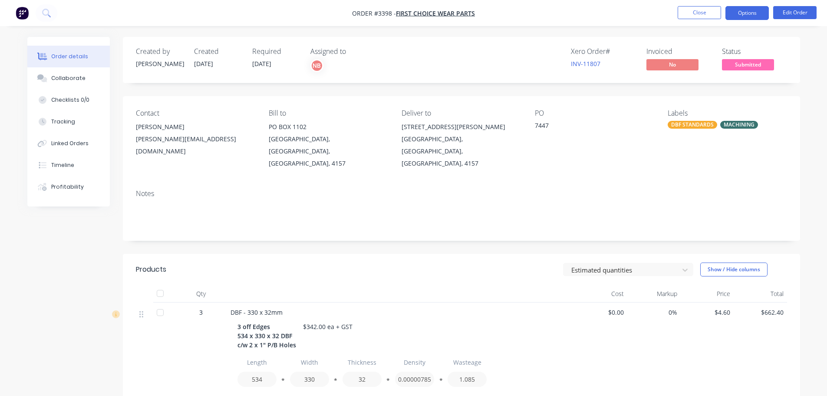
click at [742, 13] on button "Options" at bounding box center [747, 13] width 43 height 14
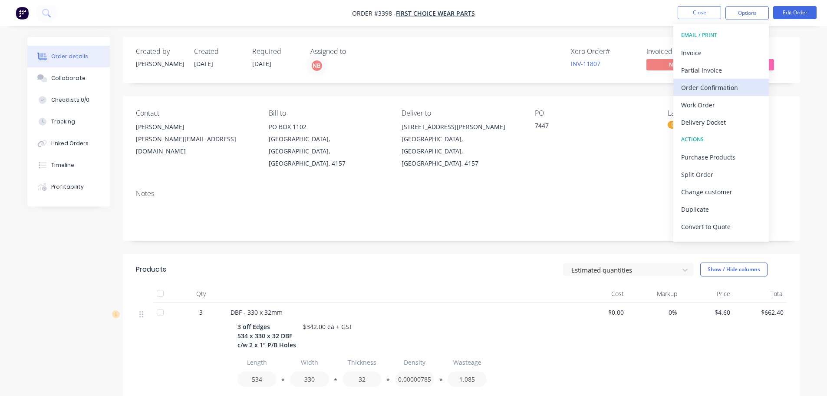
click at [709, 86] on div "Order Confirmation" at bounding box center [721, 87] width 80 height 13
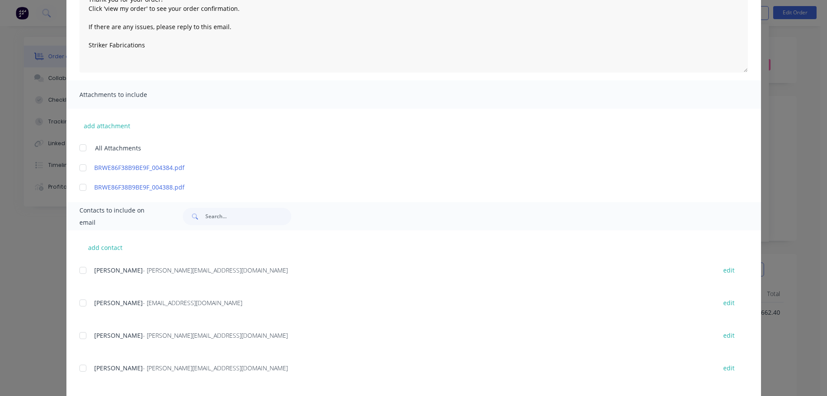
click at [79, 269] on div at bounding box center [82, 269] width 17 height 17
type textarea "Thank you for your order! Click 'view my order' to see your order confirmation.…"
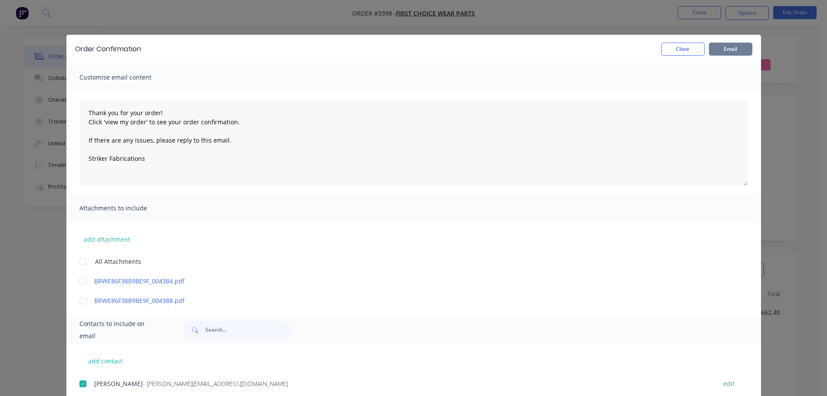
click at [737, 51] on button "Email" at bounding box center [730, 49] width 43 height 13
type textarea "Thank you for your order! Click 'view my order' to see your order confirmation.…"
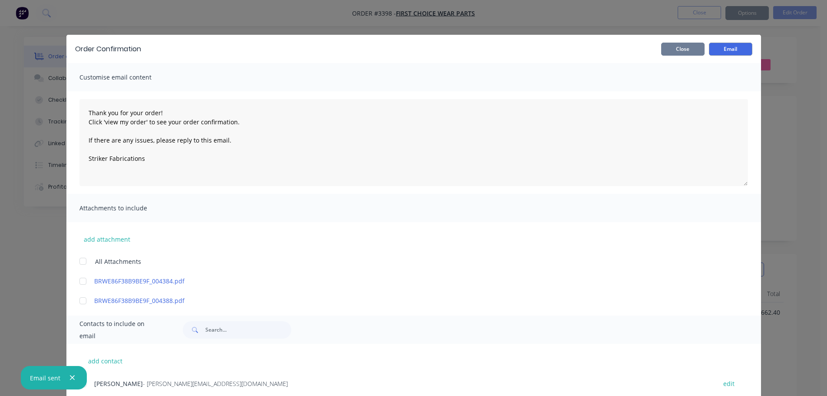
click at [691, 49] on button "Close" at bounding box center [682, 49] width 43 height 13
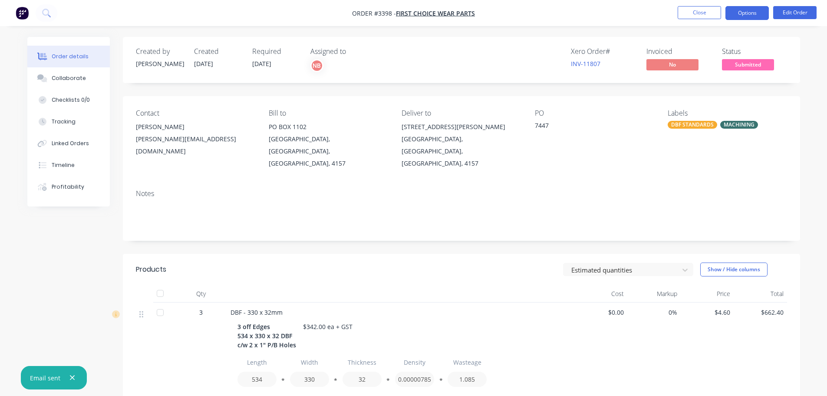
click at [739, 13] on button "Options" at bounding box center [747, 13] width 43 height 14
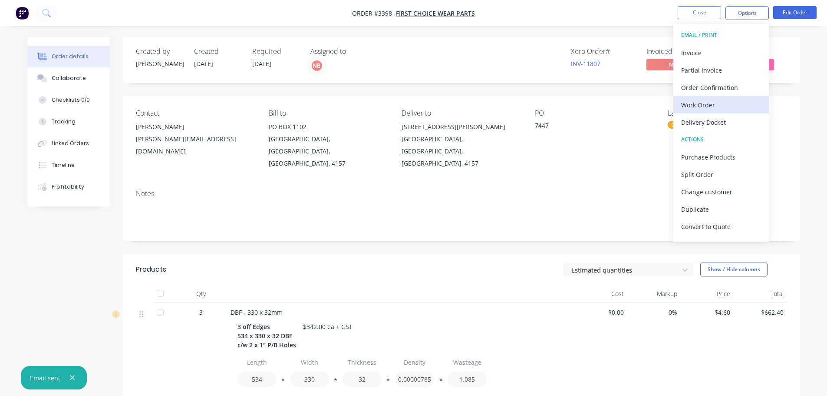
click at [691, 101] on div "Work Order" at bounding box center [721, 105] width 80 height 13
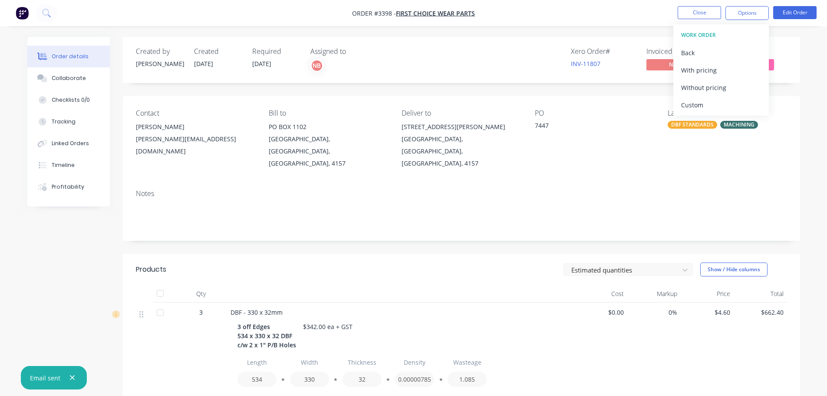
click at [691, 101] on div "Custom" at bounding box center [721, 105] width 80 height 13
click at [689, 91] on div "Without pricing" at bounding box center [721, 87] width 80 height 13
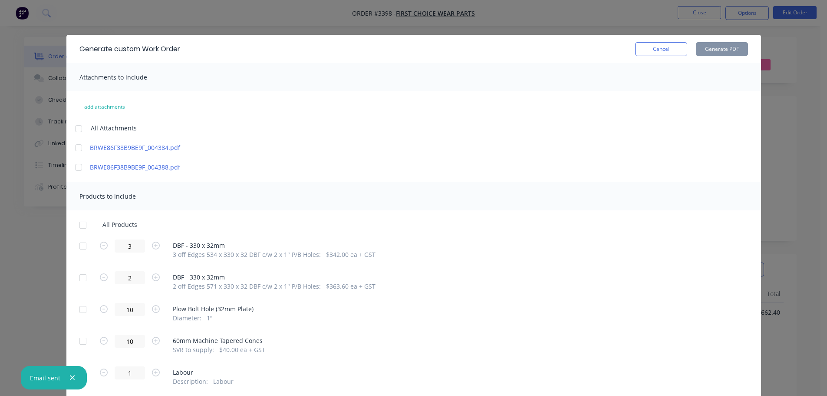
click at [78, 250] on div at bounding box center [82, 245] width 17 height 17
click at [78, 276] on div at bounding box center [82, 277] width 17 height 17
click at [77, 344] on div at bounding box center [82, 340] width 17 height 17
click at [703, 48] on button "Generate PDF" at bounding box center [722, 49] width 52 height 14
click at [660, 53] on button "Cancel" at bounding box center [661, 49] width 52 height 14
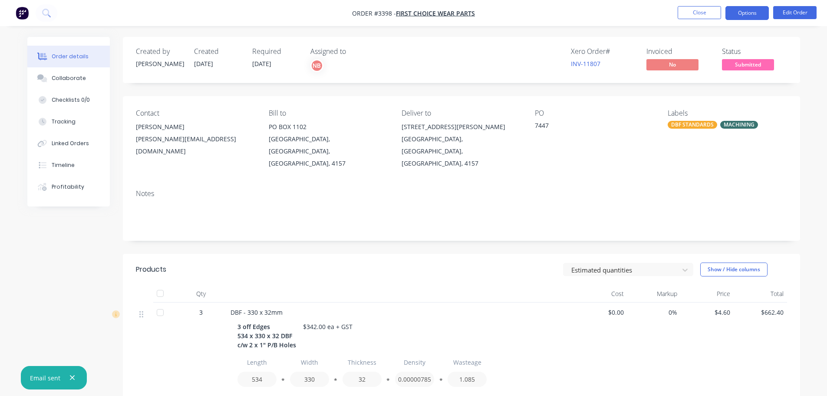
click at [739, 16] on button "Options" at bounding box center [747, 13] width 43 height 14
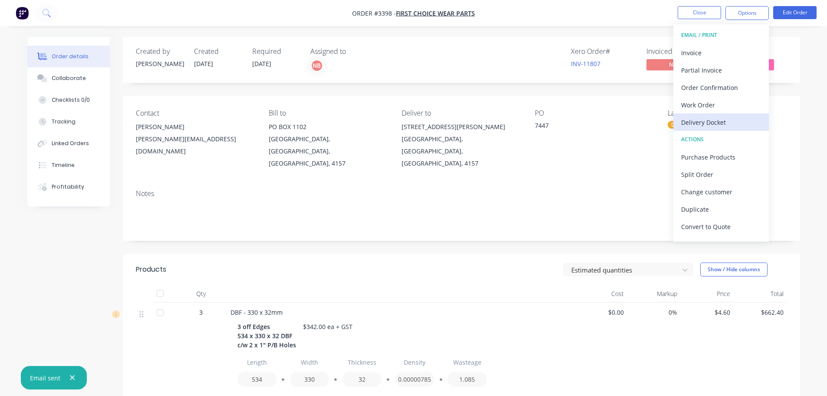
click at [711, 115] on button "Delivery Docket" at bounding box center [721, 121] width 96 height 17
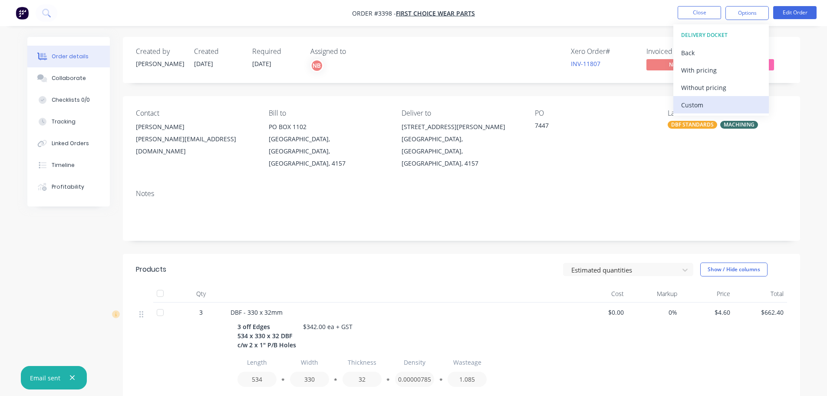
click at [709, 96] on button "Custom" at bounding box center [721, 104] width 96 height 17
click at [707, 89] on div "Without pricing" at bounding box center [721, 87] width 80 height 13
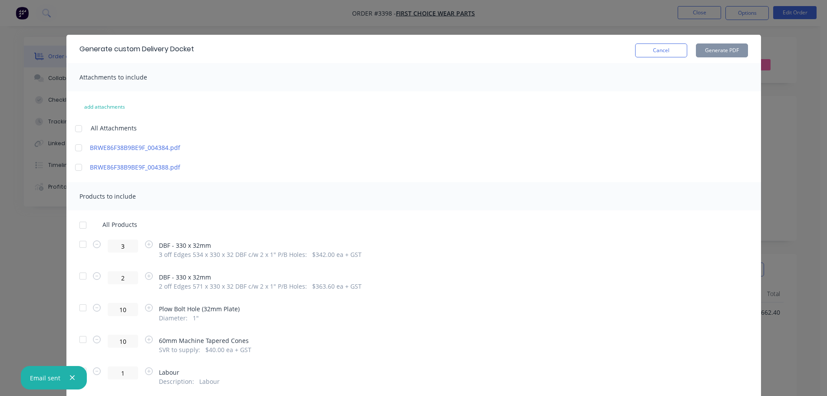
click at [80, 244] on div at bounding box center [82, 243] width 17 height 17
click at [78, 276] on div at bounding box center [82, 275] width 17 height 17
click at [78, 343] on div at bounding box center [82, 338] width 17 height 17
click at [719, 54] on button "Generate PDF" at bounding box center [722, 50] width 52 height 14
click at [669, 50] on button "Cancel" at bounding box center [661, 50] width 52 height 14
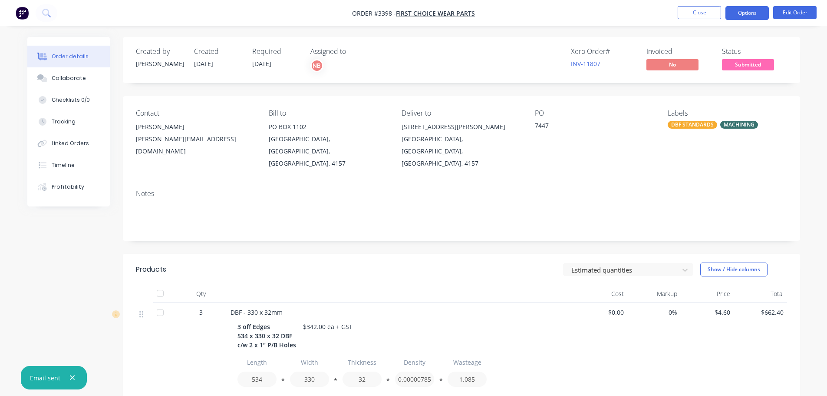
click at [736, 10] on button "Options" at bounding box center [747, 13] width 43 height 14
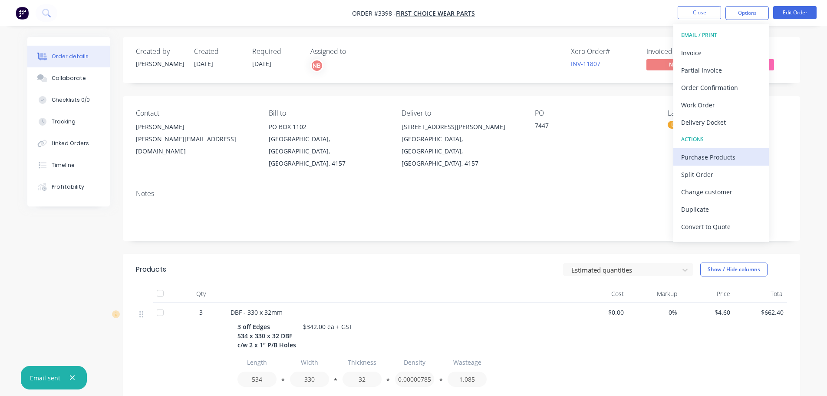
click at [693, 157] on div "Purchase Products" at bounding box center [721, 157] width 80 height 13
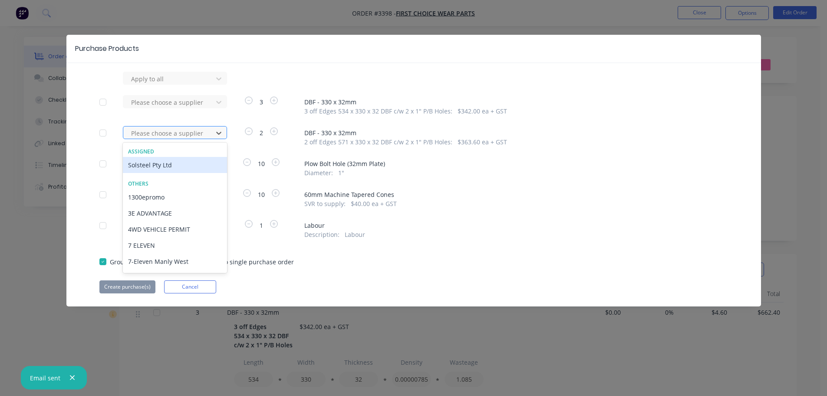
click at [200, 131] on div at bounding box center [169, 133] width 78 height 11
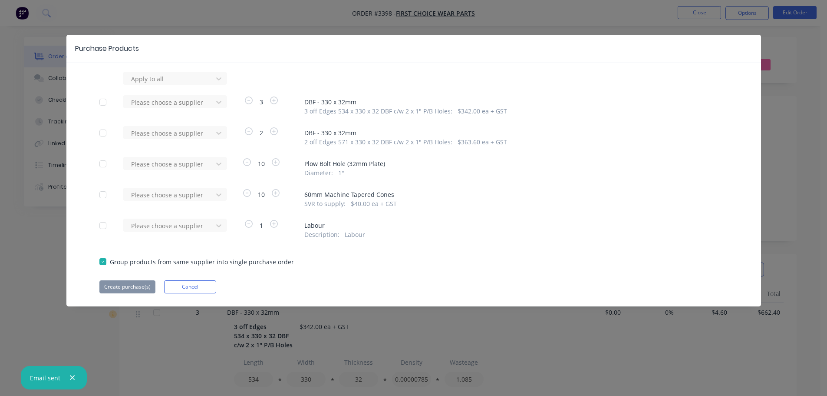
click at [320, 153] on div "Apply to all Please choose a supplier 3 DBF - 330 x 32mm 3 off Edges 534 x 330 …" at bounding box center [413, 182] width 695 height 221
click at [202, 165] on div at bounding box center [169, 163] width 78 height 11
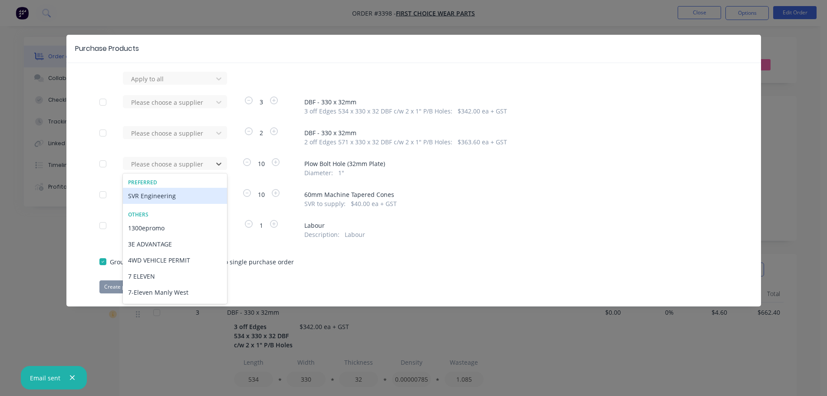
click at [183, 195] on div "SVR Engineering" at bounding box center [175, 196] width 104 height 16
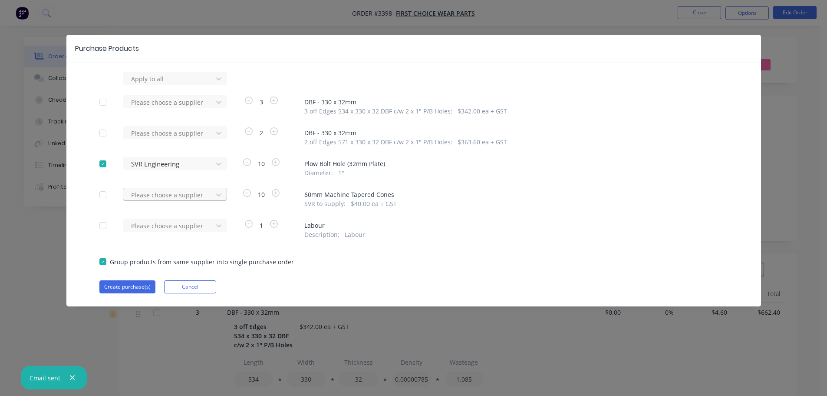
click at [183, 197] on div at bounding box center [169, 194] width 78 height 11
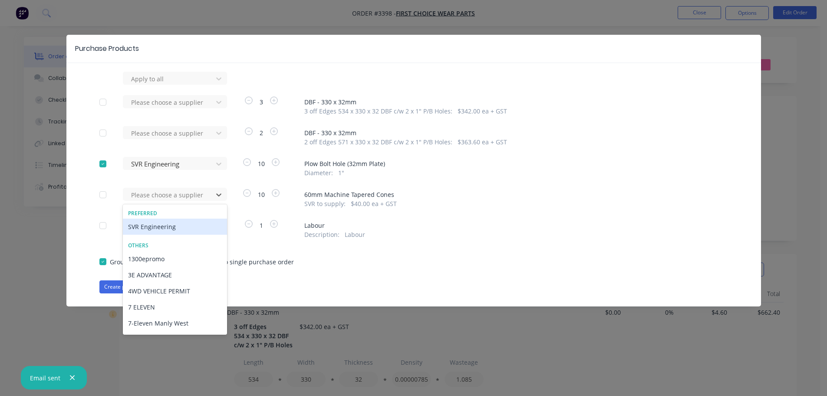
click at [166, 228] on div "SVR Engineering" at bounding box center [175, 226] width 104 height 16
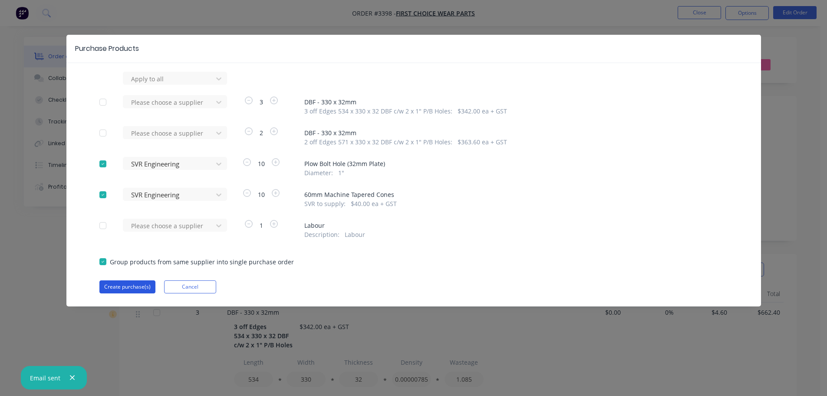
click at [126, 286] on button "Create purchase(s)" at bounding box center [127, 286] width 56 height 13
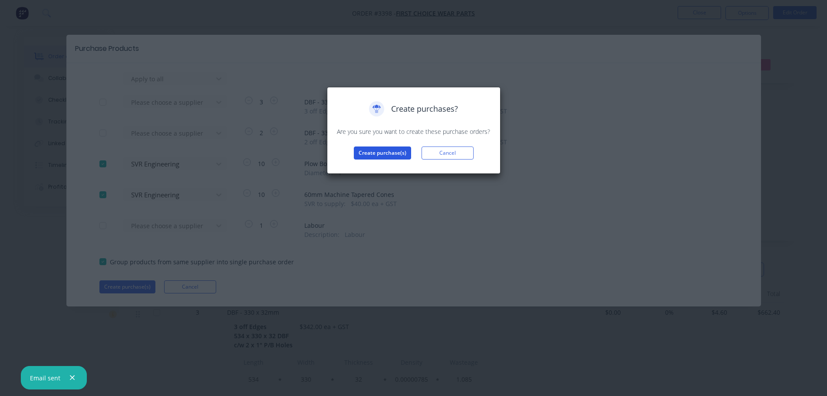
click at [369, 146] on button "Create purchase(s)" at bounding box center [382, 152] width 57 height 13
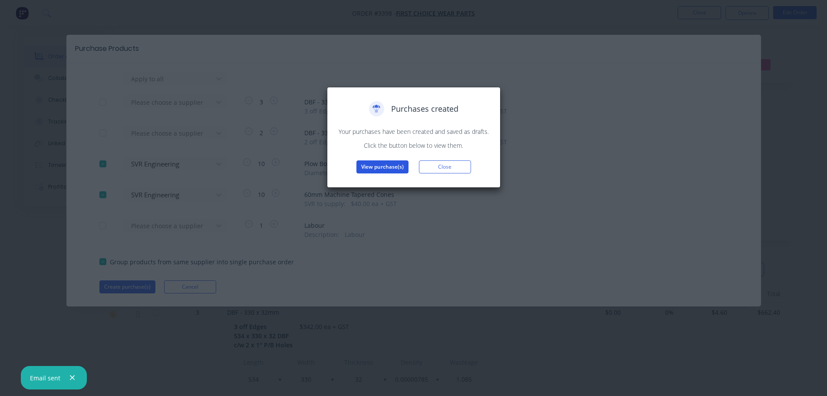
click at [371, 169] on button "View purchase(s)" at bounding box center [382, 166] width 52 height 13
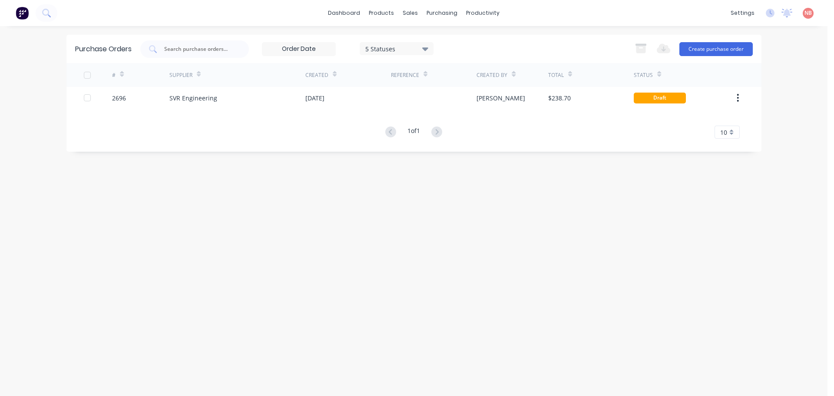
click at [330, 89] on div "[DATE]" at bounding box center [348, 98] width 86 height 22
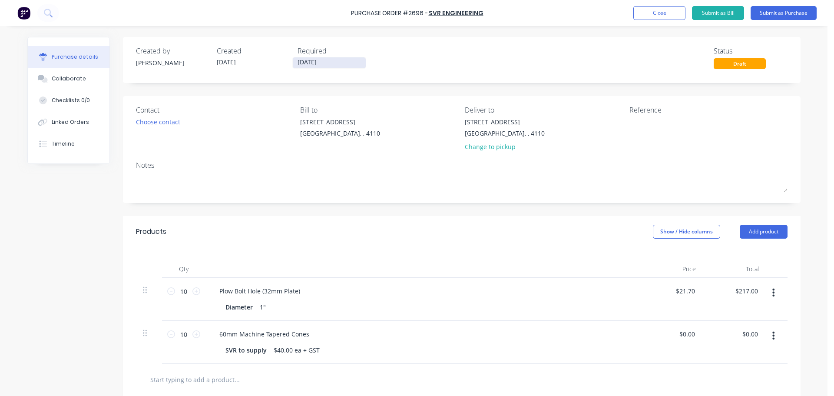
click at [312, 60] on input "[DATE]" at bounding box center [329, 62] width 73 height 11
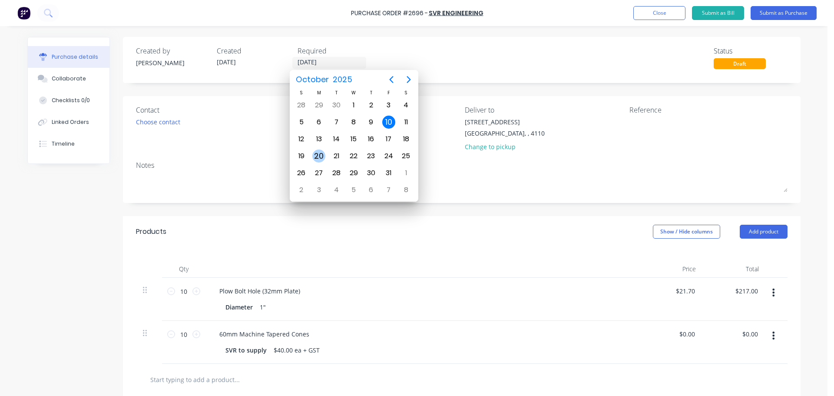
click at [320, 150] on div "20" at bounding box center [318, 155] width 13 height 13
type input "[DATE]"
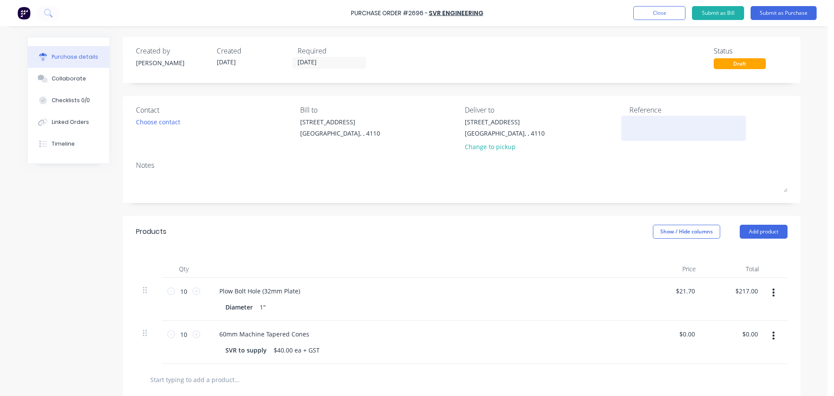
click at [635, 122] on textarea at bounding box center [683, 127] width 109 height 20
type textarea "FCWP"
type textarea "x"
type textarea "FCWP"
click at [650, 125] on textarea "FCWP" at bounding box center [683, 127] width 109 height 20
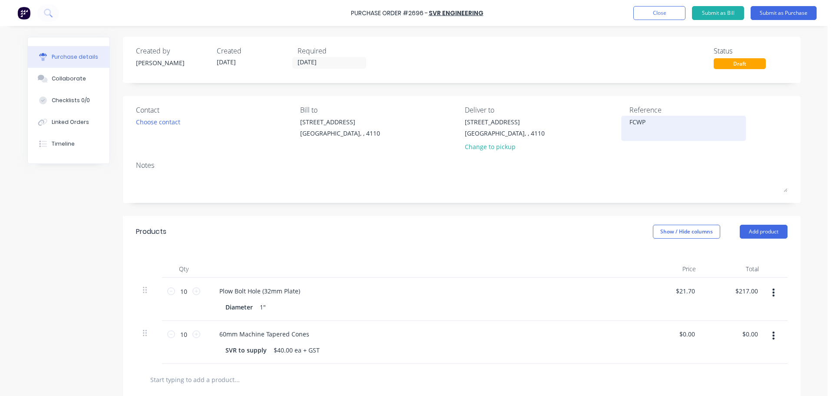
type textarea "x"
type textarea "FCWP 7"
type textarea "x"
type textarea "FCWP 74"
type textarea "x"
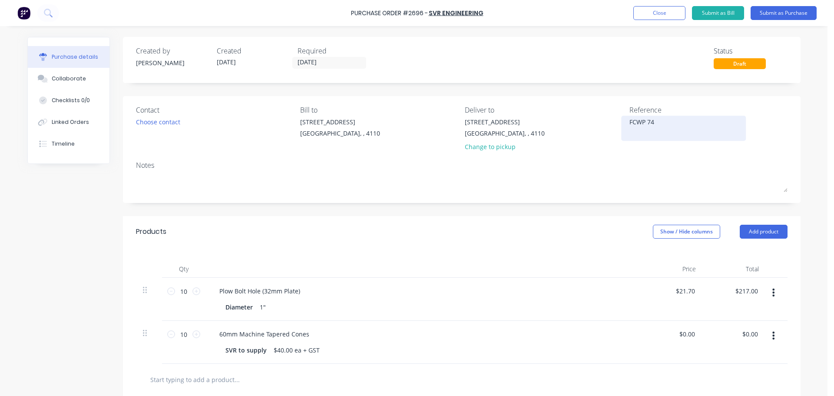
type textarea "FCWP 744"
type textarea "x"
type textarea "FCWP 7447"
type textarea "x"
type textarea "FCWP 7447"
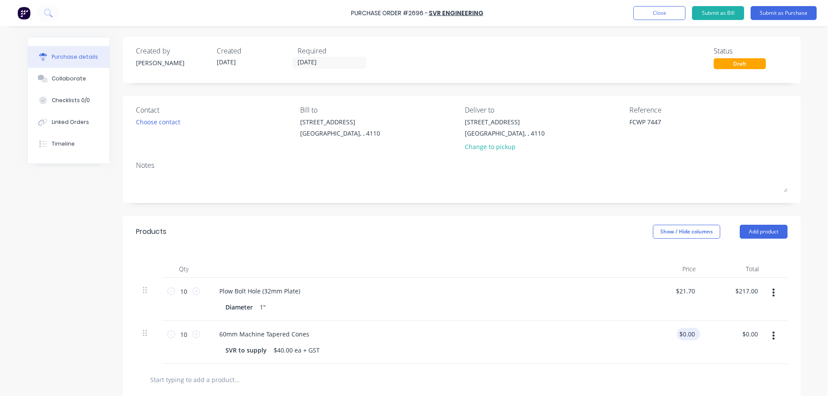
type input "0.00"
click at [686, 330] on input "0.00" at bounding box center [686, 333] width 20 height 13
click at [687, 330] on input "0.00" at bounding box center [688, 333] width 16 height 13
type textarea "x"
click at [687, 330] on input "0.00" at bounding box center [688, 333] width 16 height 13
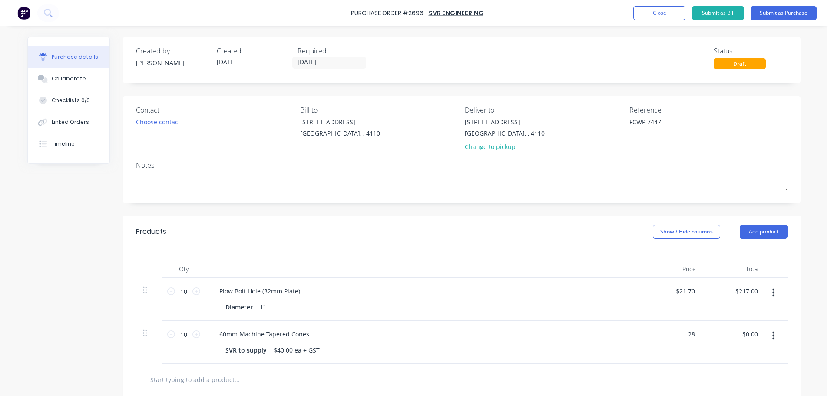
type input "28"
type textarea "x"
type input "$28.00"
type input "$280.00"
click at [623, 311] on div "Diameter 1"" at bounding box center [422, 306] width 420 height 13
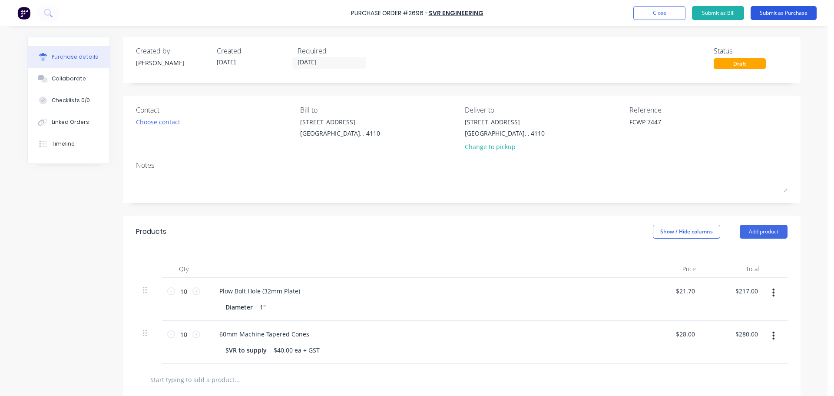
click at [769, 12] on button "Submit as Purchase" at bounding box center [783, 13] width 66 height 14
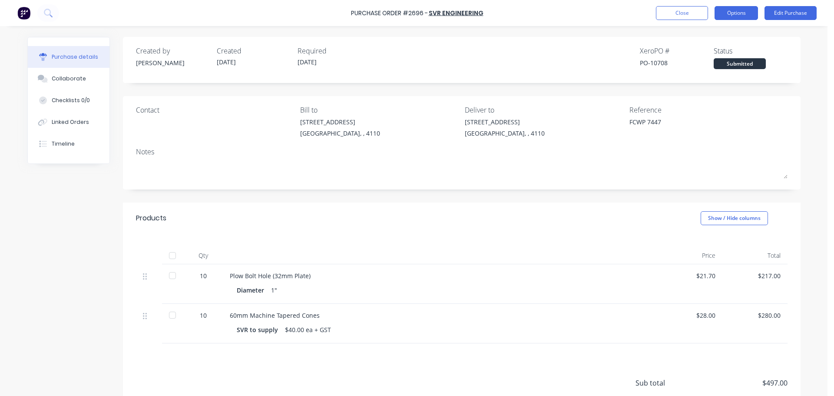
click at [738, 17] on button "Options" at bounding box center [735, 13] width 43 height 14
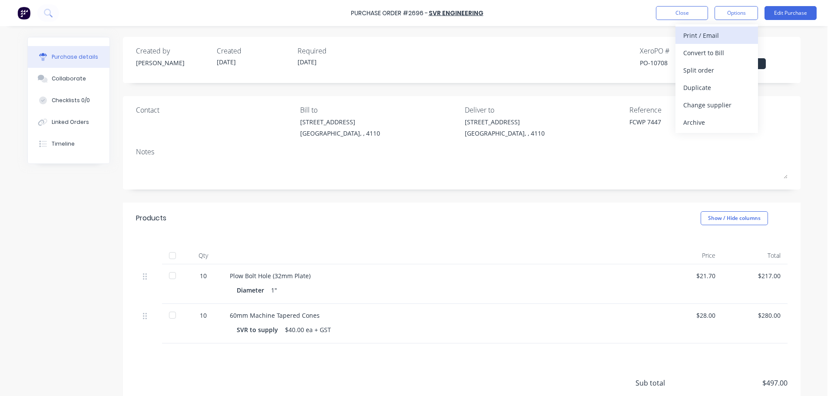
click at [723, 36] on div "Print / Email" at bounding box center [716, 35] width 67 height 13
click at [721, 47] on div "With pricing" at bounding box center [716, 52] width 67 height 13
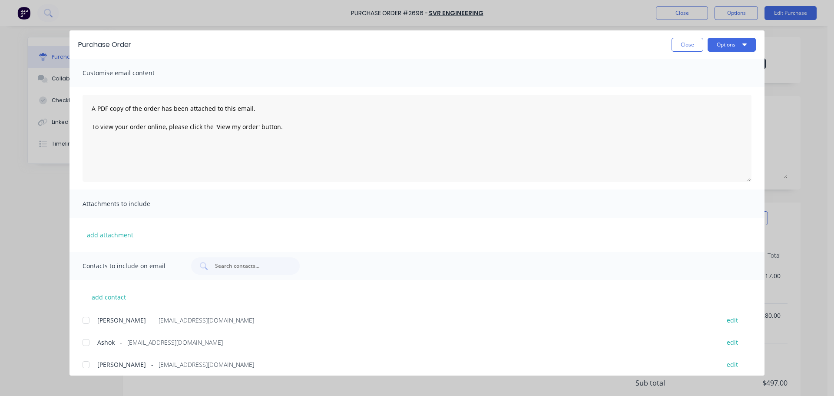
click at [81, 340] on div at bounding box center [85, 341] width 17 height 17
click at [723, 44] on button "Options" at bounding box center [731, 45] width 48 height 14
click at [703, 81] on div "Print" at bounding box center [714, 84] width 67 height 13
click at [681, 44] on button "Close" at bounding box center [687, 45] width 32 height 14
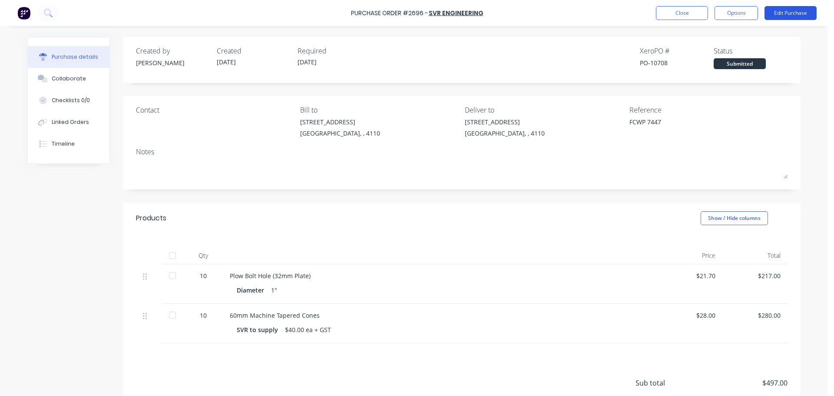
click at [803, 12] on button "Edit Purchase" at bounding box center [790, 13] width 52 height 14
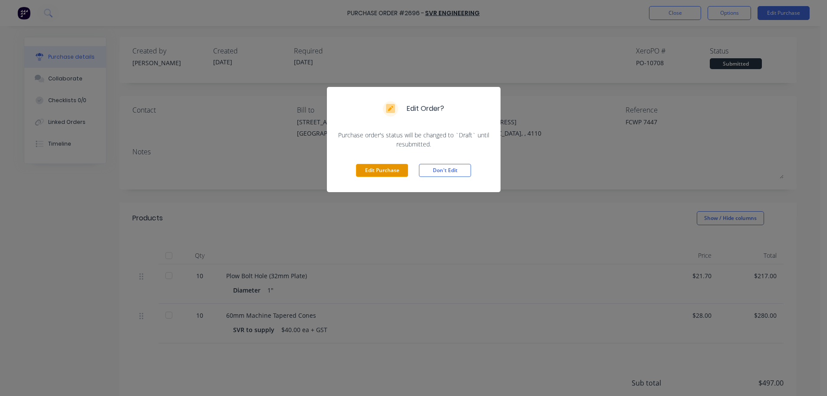
click at [377, 167] on button "Edit Purchase" at bounding box center [382, 170] width 52 height 13
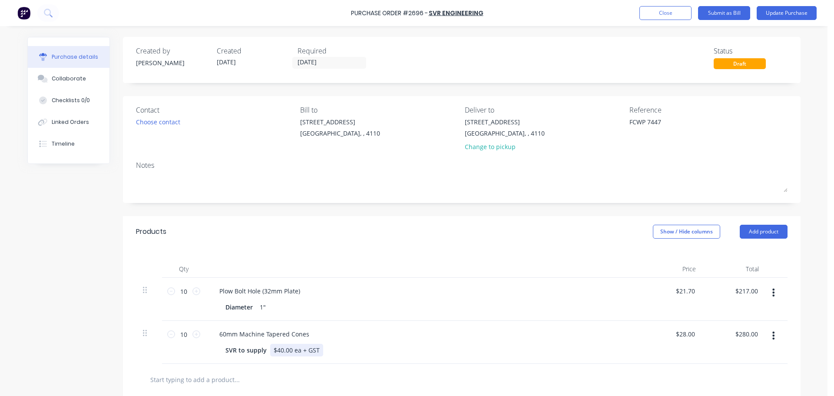
click at [313, 348] on div "$40.00 ea + GST" at bounding box center [296, 349] width 53 height 13
type textarea "x"
click at [313, 348] on div "$40.00 ea + GST" at bounding box center [296, 349] width 53 height 13
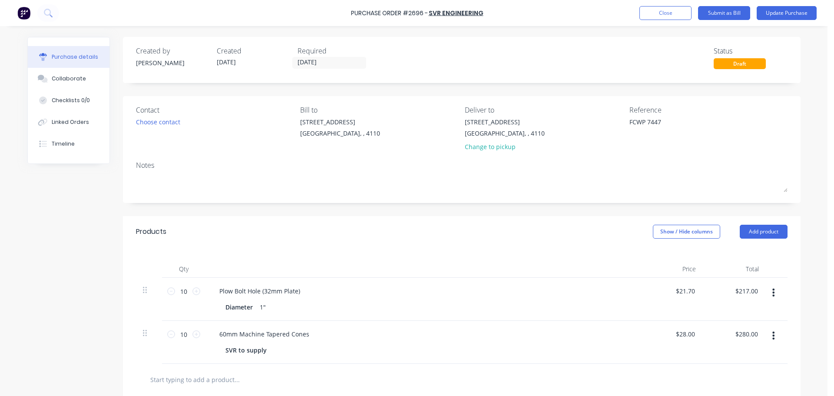
click at [455, 320] on div "60mm Machine Tapered Cones SVR to supply" at bounding box center [422, 341] width 434 height 43
click at [808, 9] on button "Update Purchase" at bounding box center [786, 13] width 60 height 14
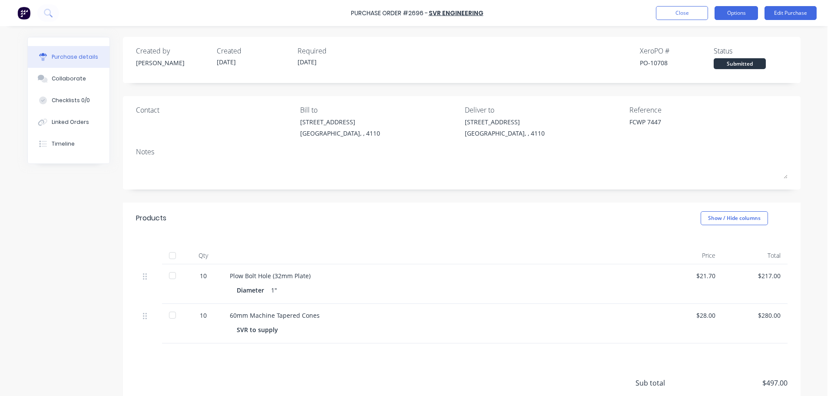
click at [736, 16] on button "Options" at bounding box center [735, 13] width 43 height 14
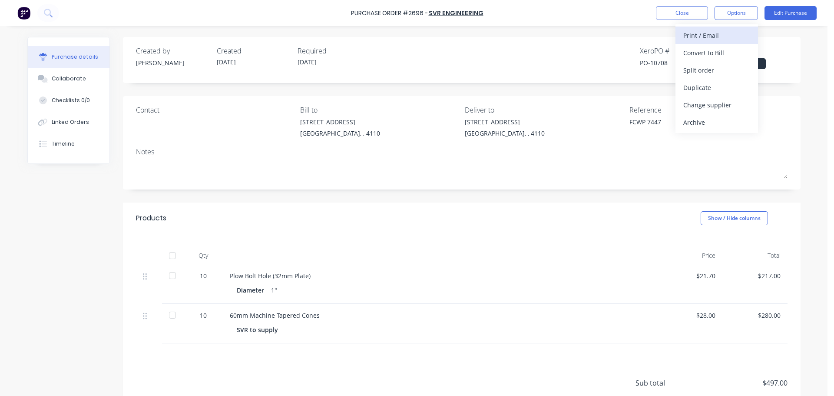
click at [719, 36] on div "Print / Email" at bounding box center [716, 35] width 67 height 13
click at [719, 36] on div "Back" at bounding box center [716, 35] width 67 height 13
click at [719, 36] on div "Print / Email" at bounding box center [716, 35] width 67 height 13
click at [709, 51] on div "With pricing" at bounding box center [716, 52] width 67 height 13
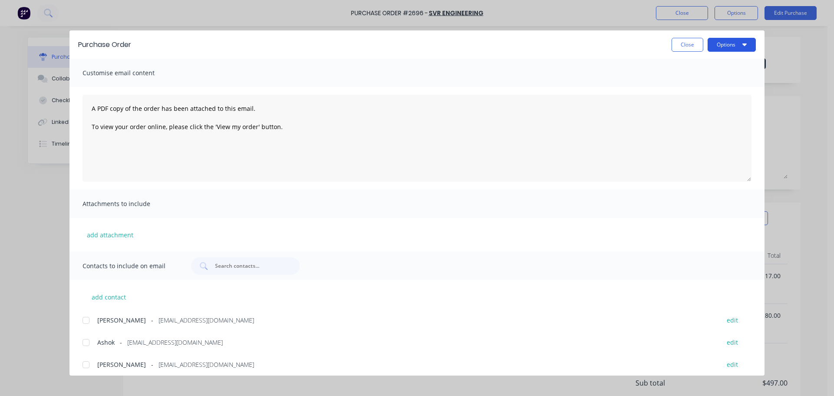
click at [724, 46] on button "Options" at bounding box center [731, 45] width 48 height 14
click at [710, 80] on div "Print" at bounding box center [714, 84] width 67 height 13
click at [85, 340] on div at bounding box center [85, 341] width 17 height 17
click at [725, 46] on button "Options" at bounding box center [731, 45] width 48 height 14
click at [715, 99] on div "Email" at bounding box center [714, 101] width 67 height 13
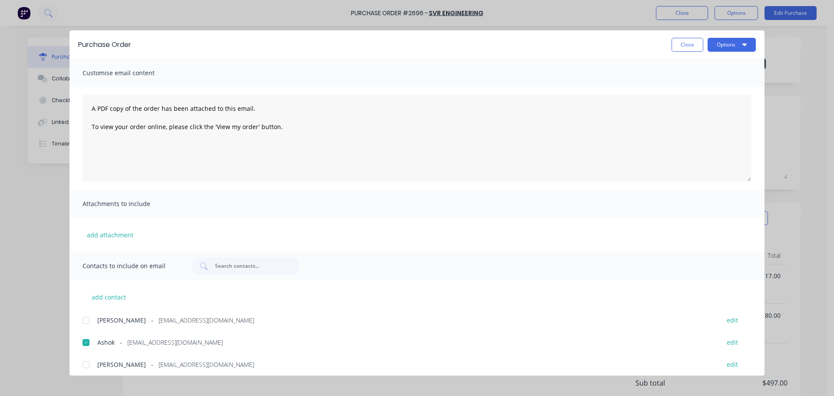
click at [678, 46] on button "Close" at bounding box center [687, 45] width 32 height 14
type textarea "x"
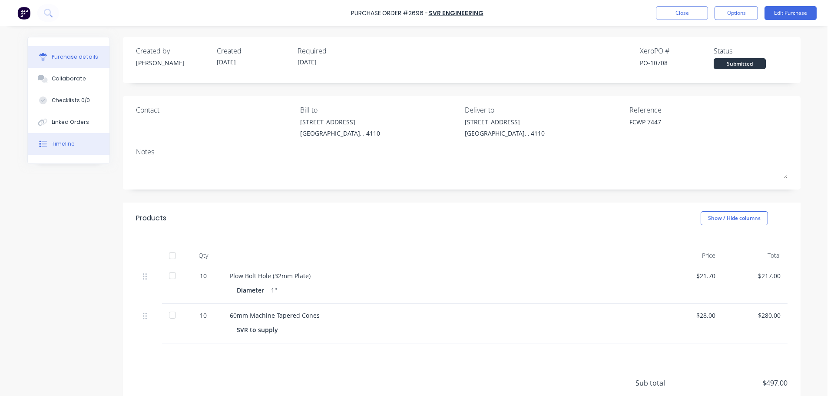
click at [65, 141] on div "Timeline" at bounding box center [63, 144] width 23 height 8
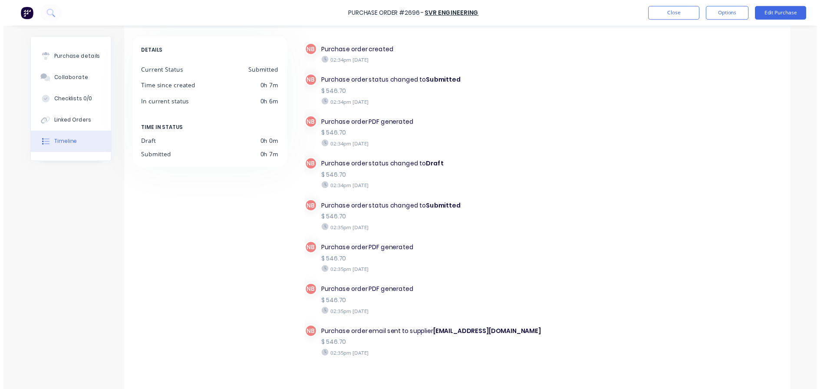
scroll to position [69, 0]
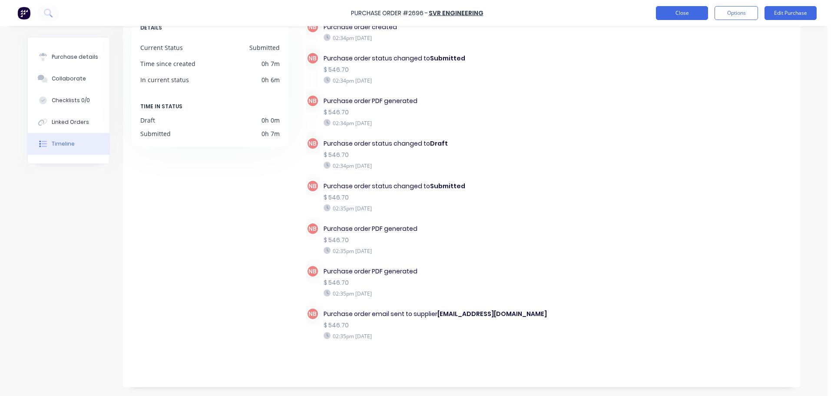
click at [679, 8] on button "Close" at bounding box center [682, 13] width 52 height 14
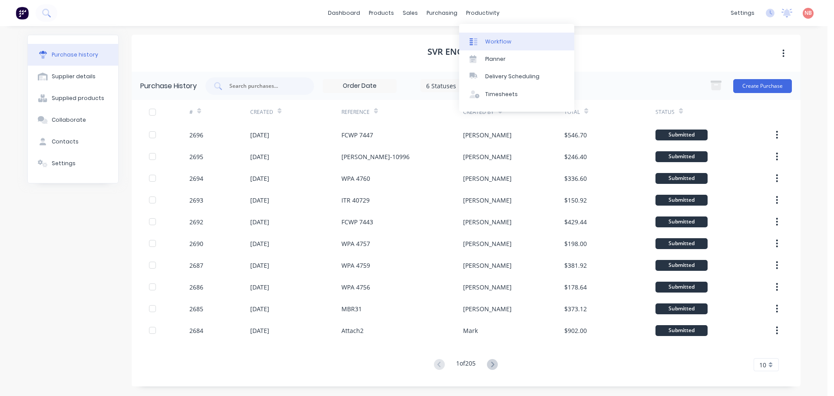
click at [487, 37] on link "Workflow" at bounding box center [516, 41] width 115 height 17
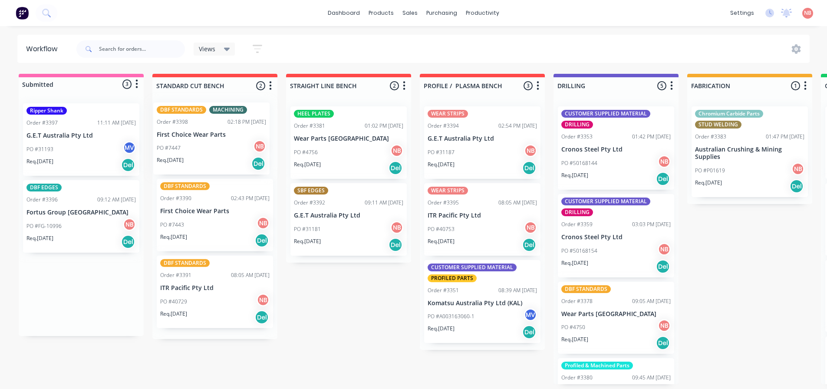
drag, startPoint x: 55, startPoint y: 285, endPoint x: 188, endPoint y: 128, distance: 205.9
click at [188, 128] on div "Submitted 3 Status colour #FF69B4 hex #FF69B4 Save Cancel Summaries Total order…" at bounding box center [717, 229] width 1448 height 310
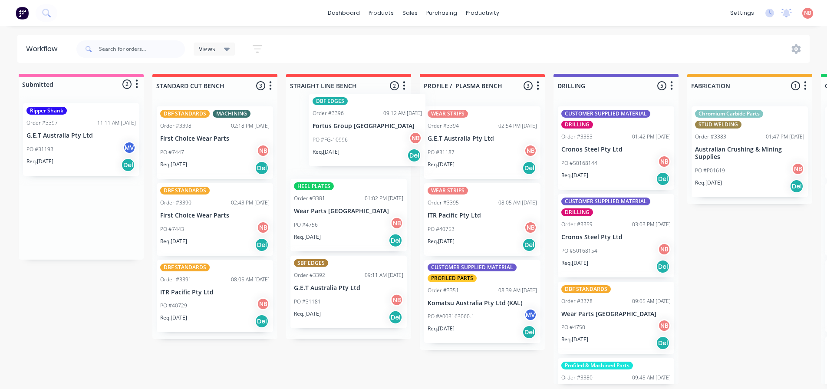
drag, startPoint x: 60, startPoint y: 226, endPoint x: 343, endPoint y: 135, distance: 296.6
click at [343, 135] on div "Submitted 2 Status colour #FF69B4 hex #FF69B4 Save Cancel Summaries Total order…" at bounding box center [717, 229] width 1448 height 310
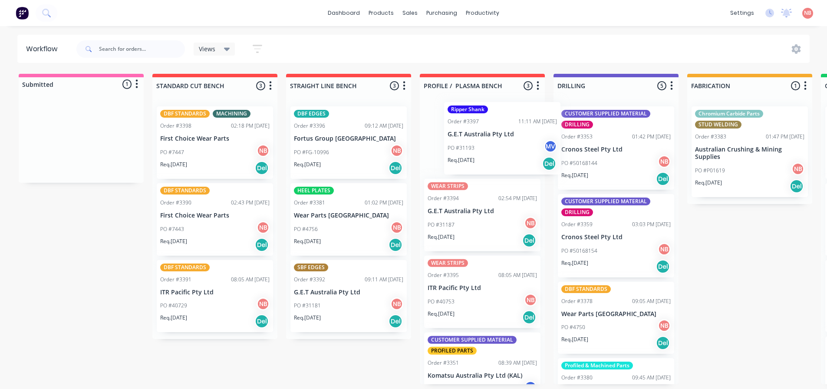
drag, startPoint x: 41, startPoint y: 145, endPoint x: 465, endPoint y: 144, distance: 423.3
click at [465, 144] on div "Submitted 1 Status colour #FF69B4 hex #FF69B4 Save Cancel Summaries Total order…" at bounding box center [717, 229] width 1448 height 310
